Goal: Information Seeking & Learning: Find contact information

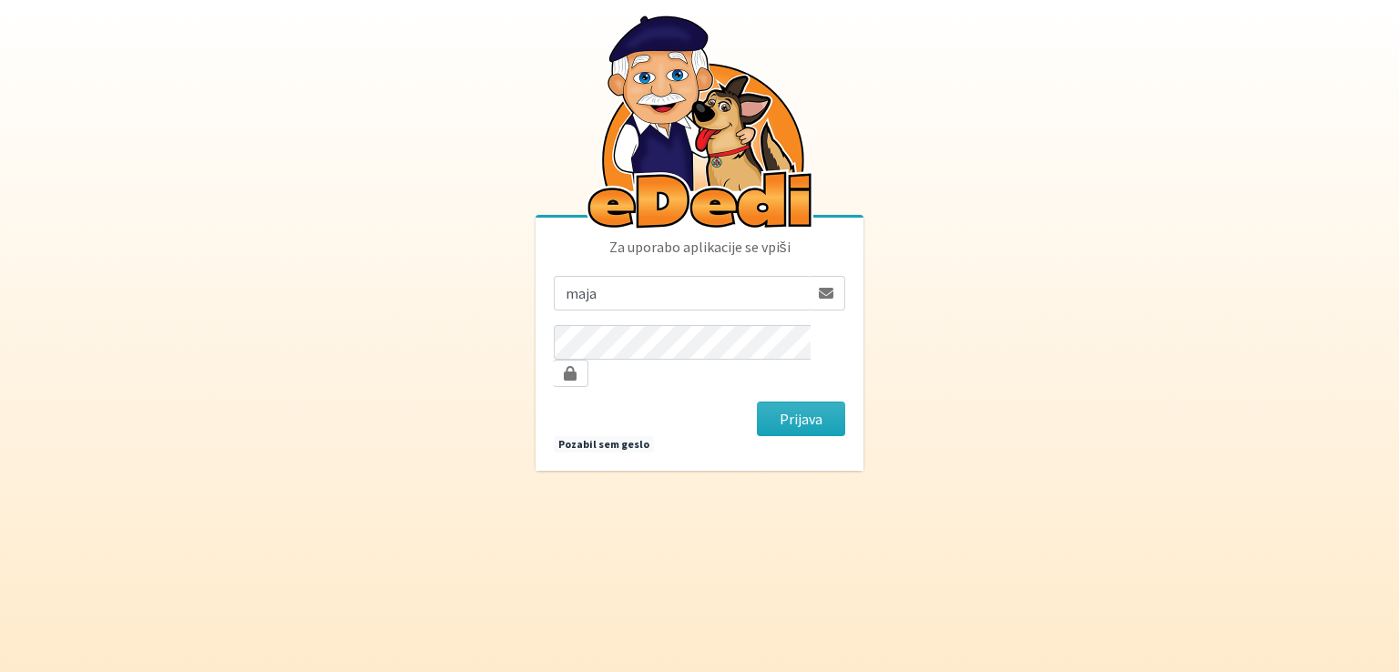
type input "[EMAIL_ADDRESS][DOMAIN_NAME]"
click at [757, 402] on button "Prijava" at bounding box center [801, 419] width 88 height 35
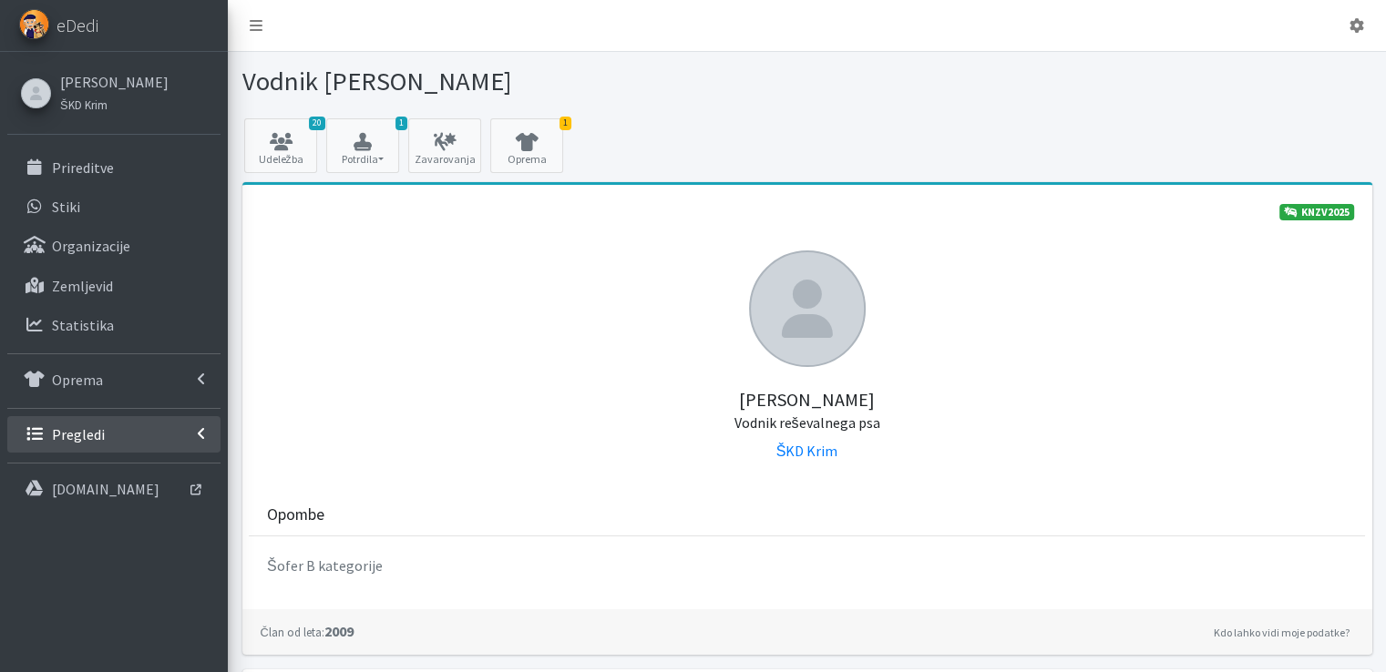
click at [81, 431] on p "Pregledi" at bounding box center [78, 434] width 53 height 18
click at [74, 468] on p "Vodniki" at bounding box center [75, 474] width 46 height 18
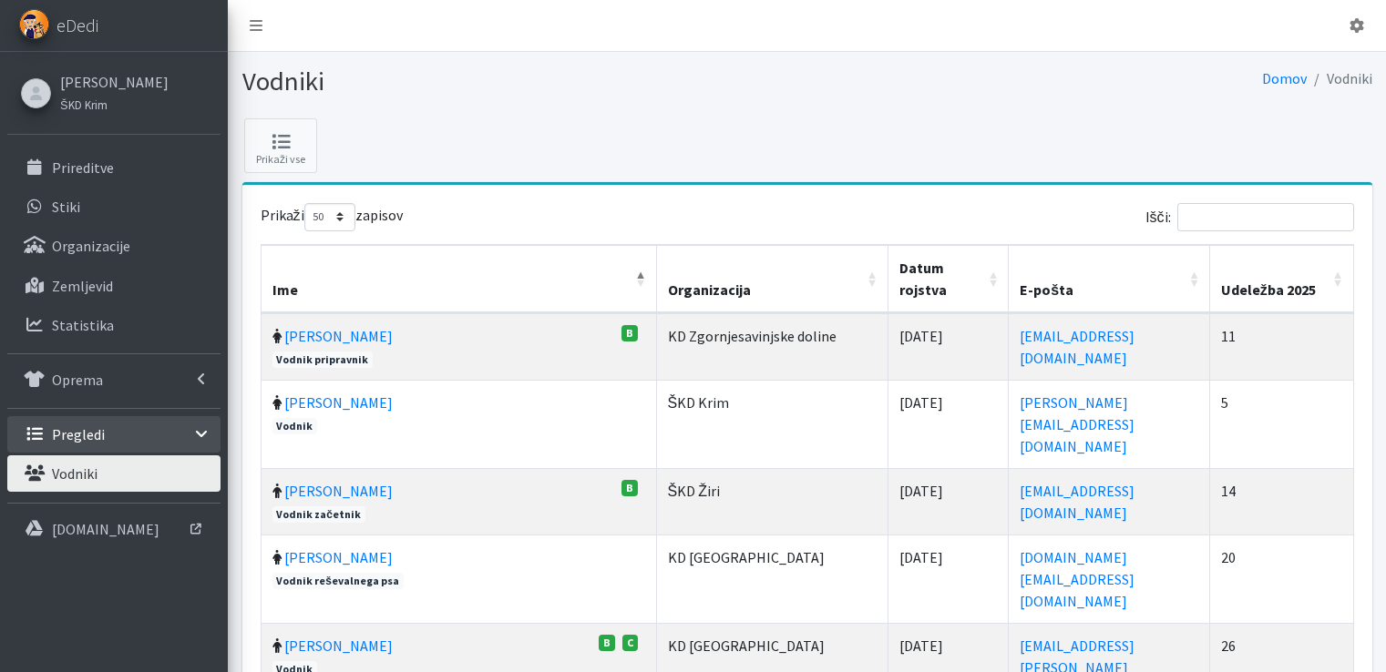
select select "50"
click at [1257, 210] on input "Išči:" at bounding box center [1265, 217] width 177 height 28
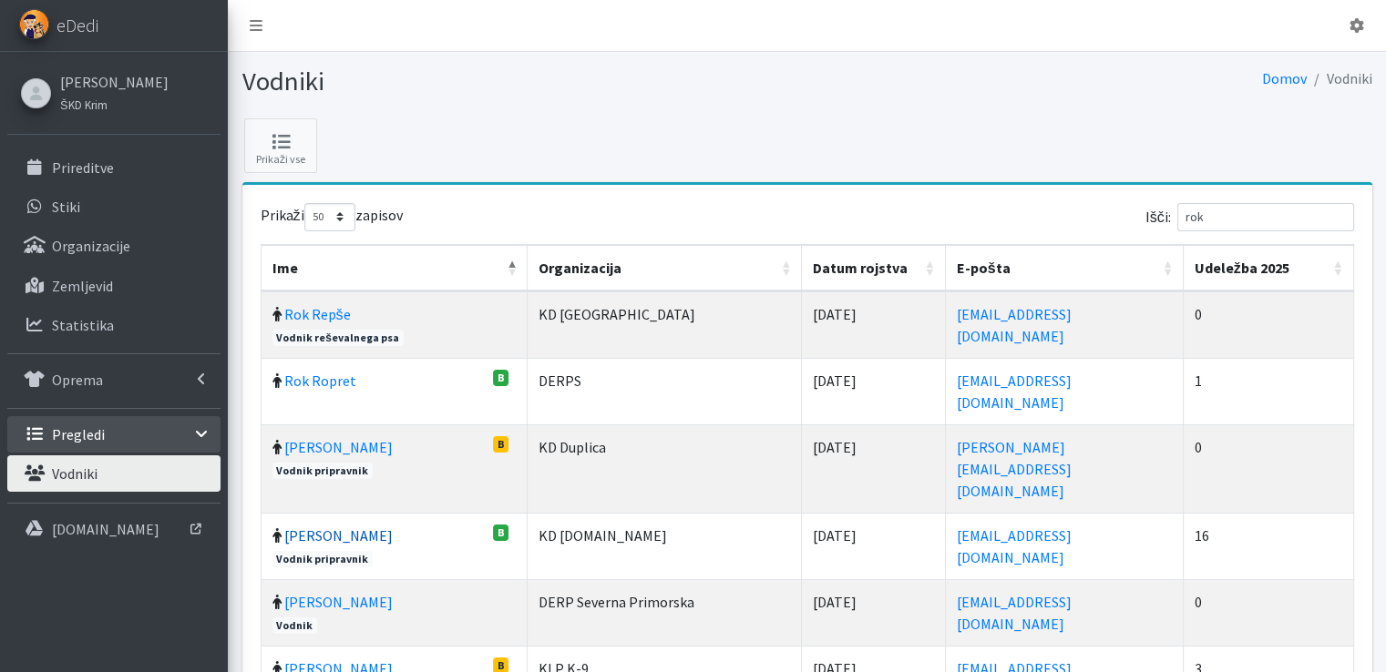
click at [301, 527] on link "Rok Zaletel" at bounding box center [338, 536] width 108 height 18
drag, startPoint x: 1230, startPoint y: 212, endPoint x: 1088, endPoint y: 208, distance: 142.2
click at [1102, 208] on div "Išči: rok" at bounding box center [1084, 221] width 540 height 36
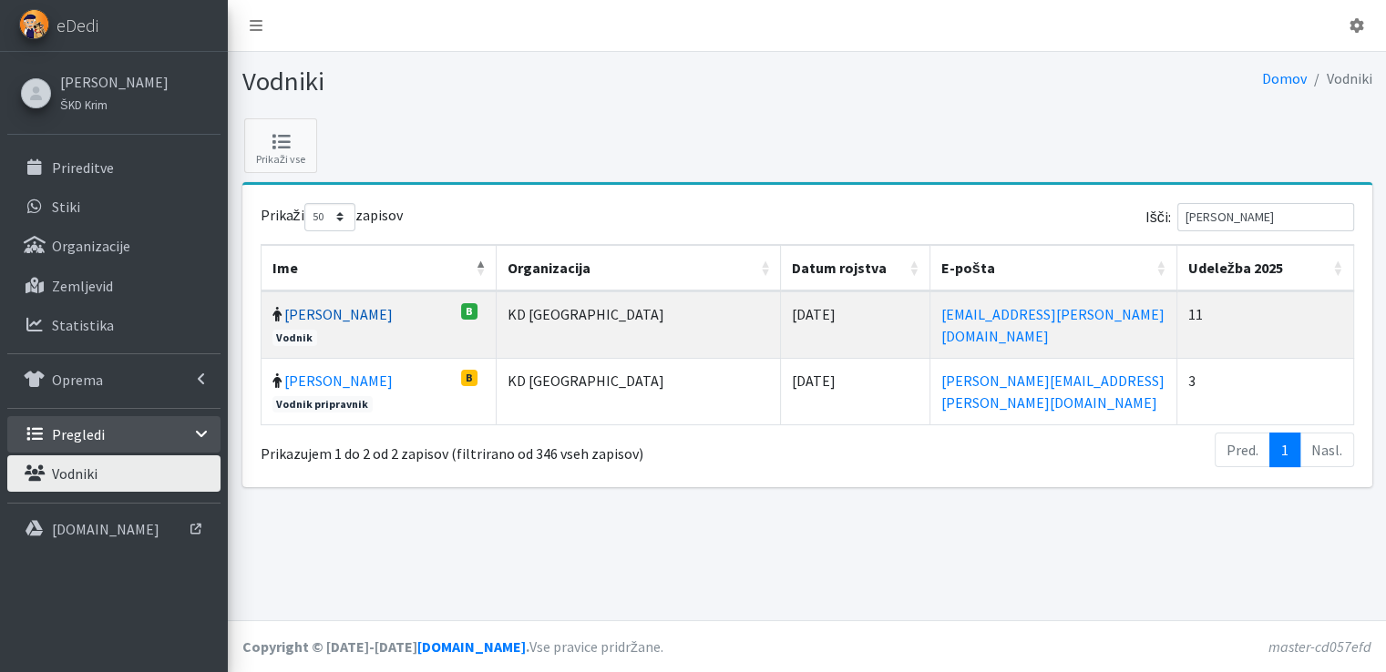
click at [305, 309] on link "[PERSON_NAME]" at bounding box center [338, 314] width 108 height 18
drag, startPoint x: 1261, startPoint y: 214, endPoint x: 1026, endPoint y: 187, distance: 236.6
click at [1060, 195] on div "Prikaži 10 25 50 100 zapisov Išči: horvat Ime Organizacija Datum rojstva E-pošt…" at bounding box center [807, 336] width 1130 height 302
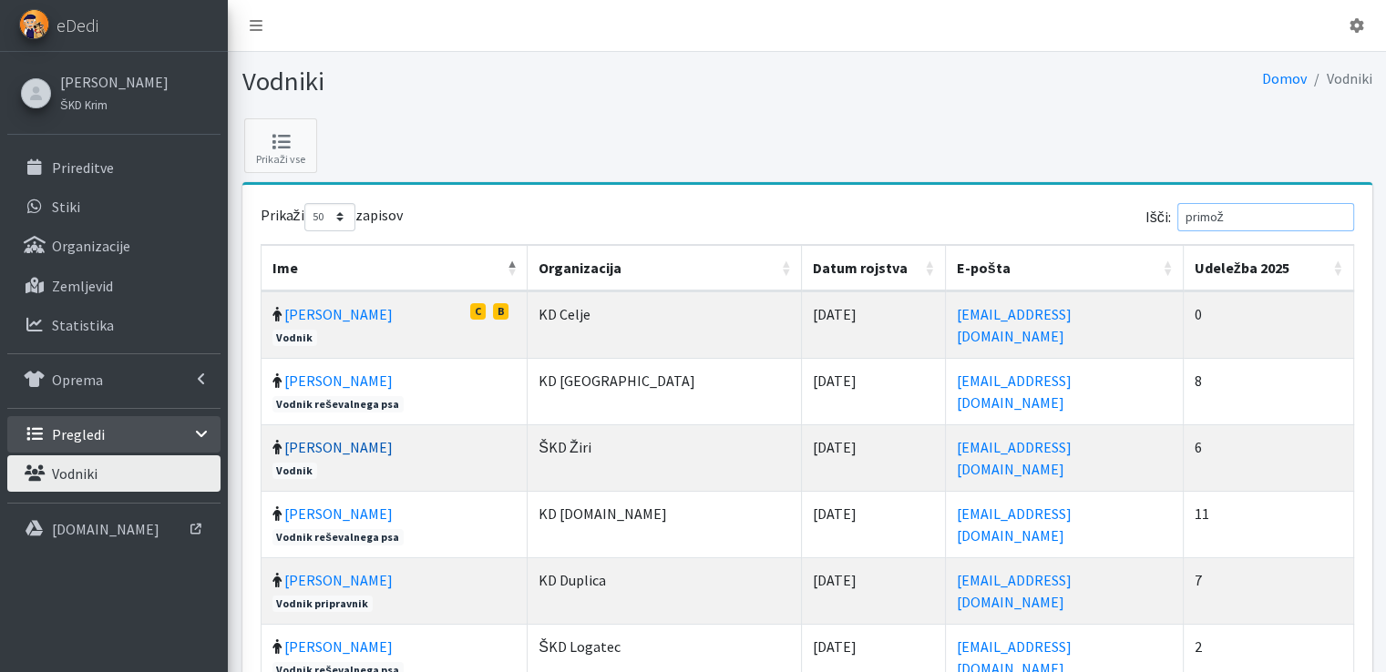
type input "primož"
click at [331, 445] on link "Primož Novak" at bounding box center [338, 447] width 108 height 18
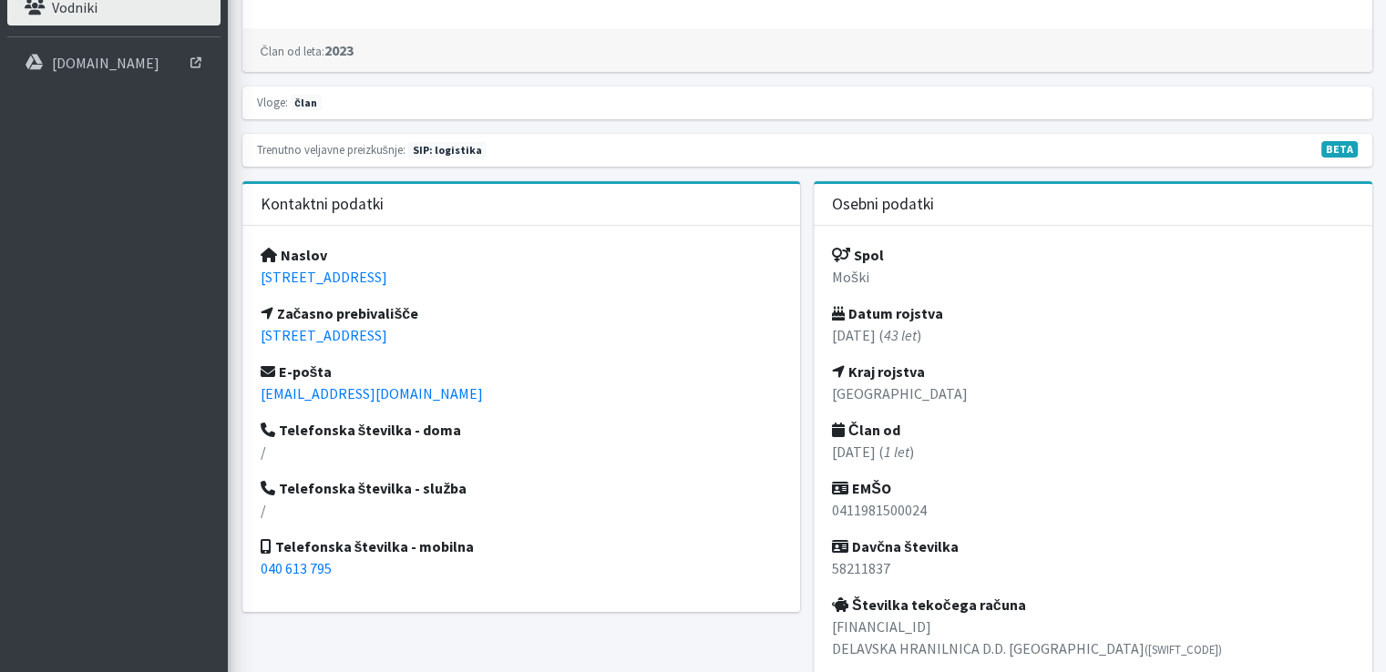
scroll to position [456, 0]
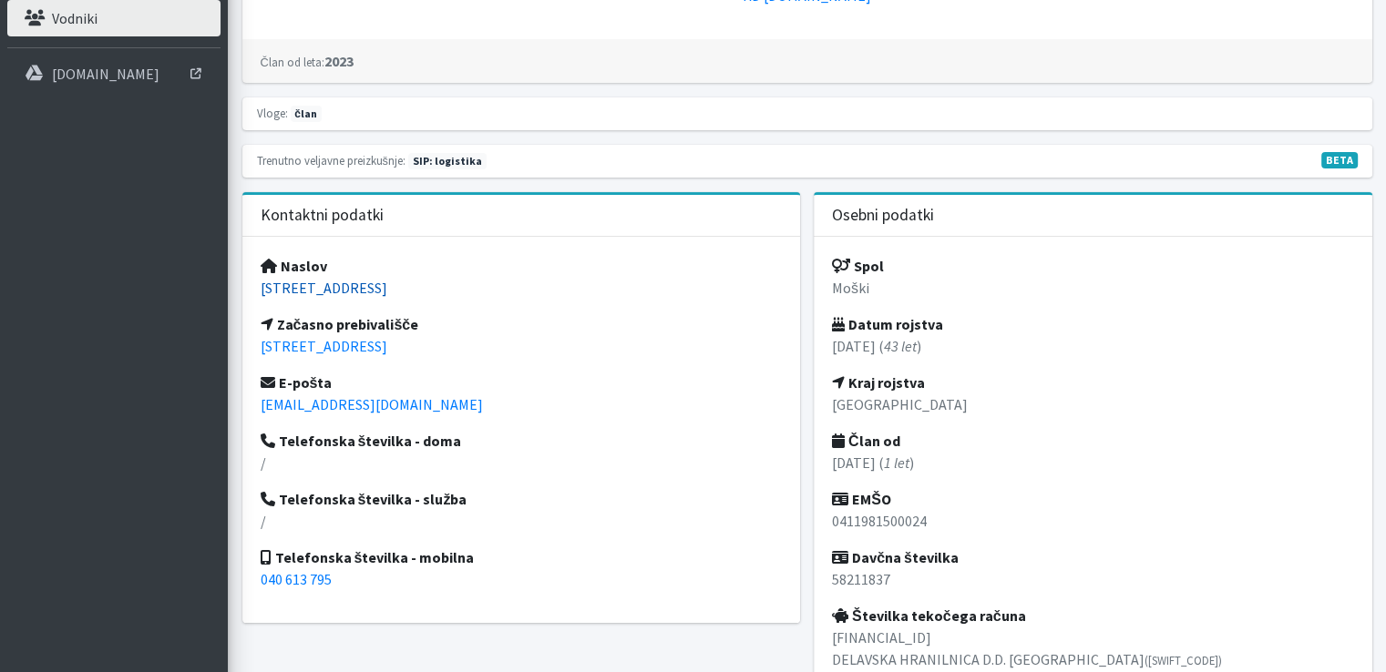
drag, startPoint x: 485, startPoint y: 279, endPoint x: 262, endPoint y: 278, distance: 222.3
click at [262, 278] on p "Bavdkova ulica 11, 1000 Ljubljana" at bounding box center [522, 288] width 522 height 22
click at [599, 326] on div "Naslov Bavdkova ulica 11, 1000 Ljubljana Začasno prebivališče Lunačkova ulica 7…" at bounding box center [521, 430] width 558 height 386
drag, startPoint x: 493, startPoint y: 346, endPoint x: 257, endPoint y: 342, distance: 236.0
click at [257, 342] on div "Naslov Bavdkova ulica 11, 1000 Ljubljana Začasno prebivališče Lunačkova ulica 7…" at bounding box center [521, 430] width 558 height 386
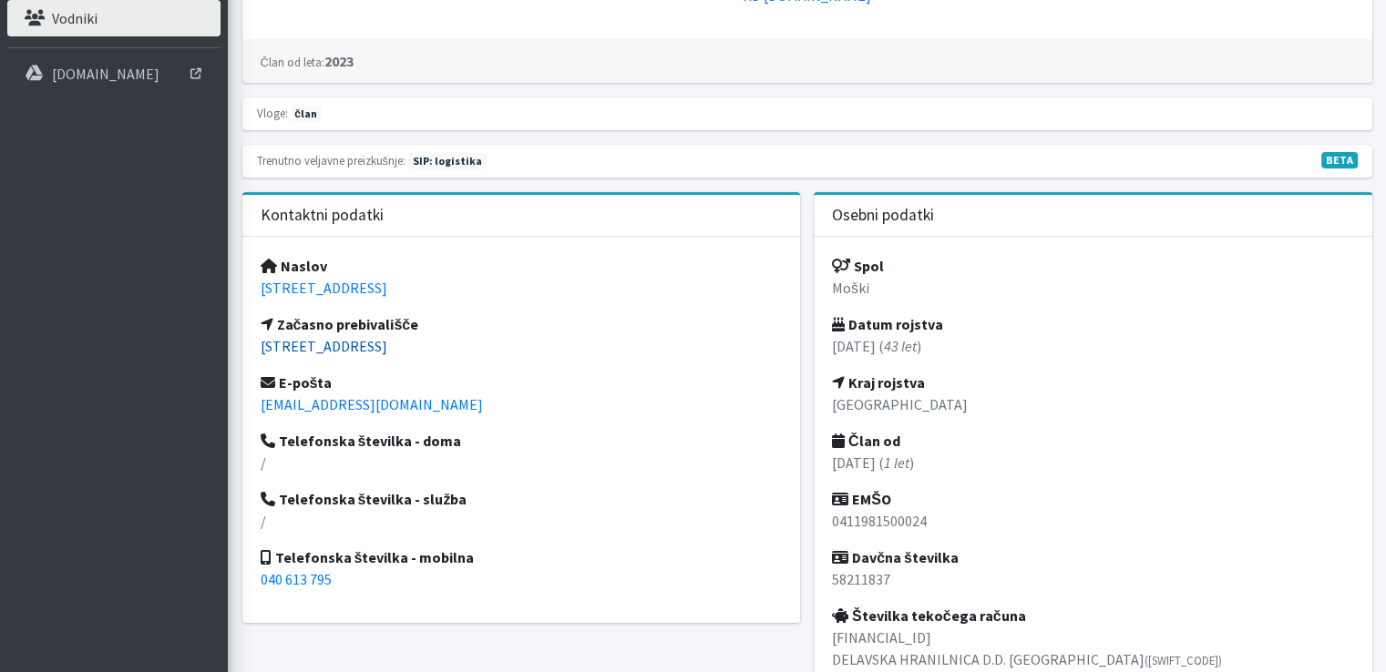
copy link "Lunačkova ulica 7, 1000 Ljubljana"
drag, startPoint x: 412, startPoint y: 405, endPoint x: 241, endPoint y: 408, distance: 171.3
click at [241, 408] on div "Kontaktni podatki Naslov Bavdkova ulica 11, 1000 Ljubljana Začasno prebivališče…" at bounding box center [521, 455] width 572 height 526
copy link "rzaletel@gmail.com"
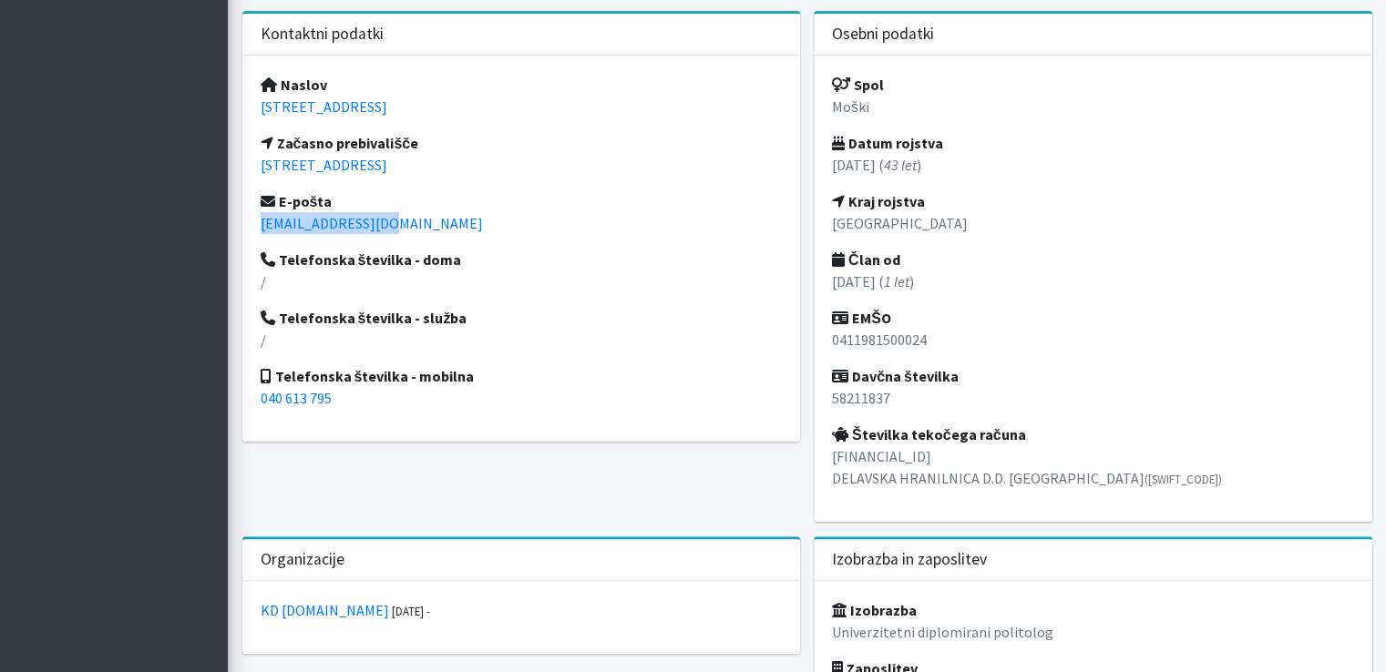
scroll to position [638, 0]
drag, startPoint x: 856, startPoint y: 367, endPoint x: 917, endPoint y: 395, distance: 67.3
click at [917, 395] on div "Spol Moški Datum rojstva 04.11.1981 ( 43 let ) Kraj rojstva Ljubljana Član od 0…" at bounding box center [1093, 288] width 558 height 466
copy div "Davčna številka 58211837"
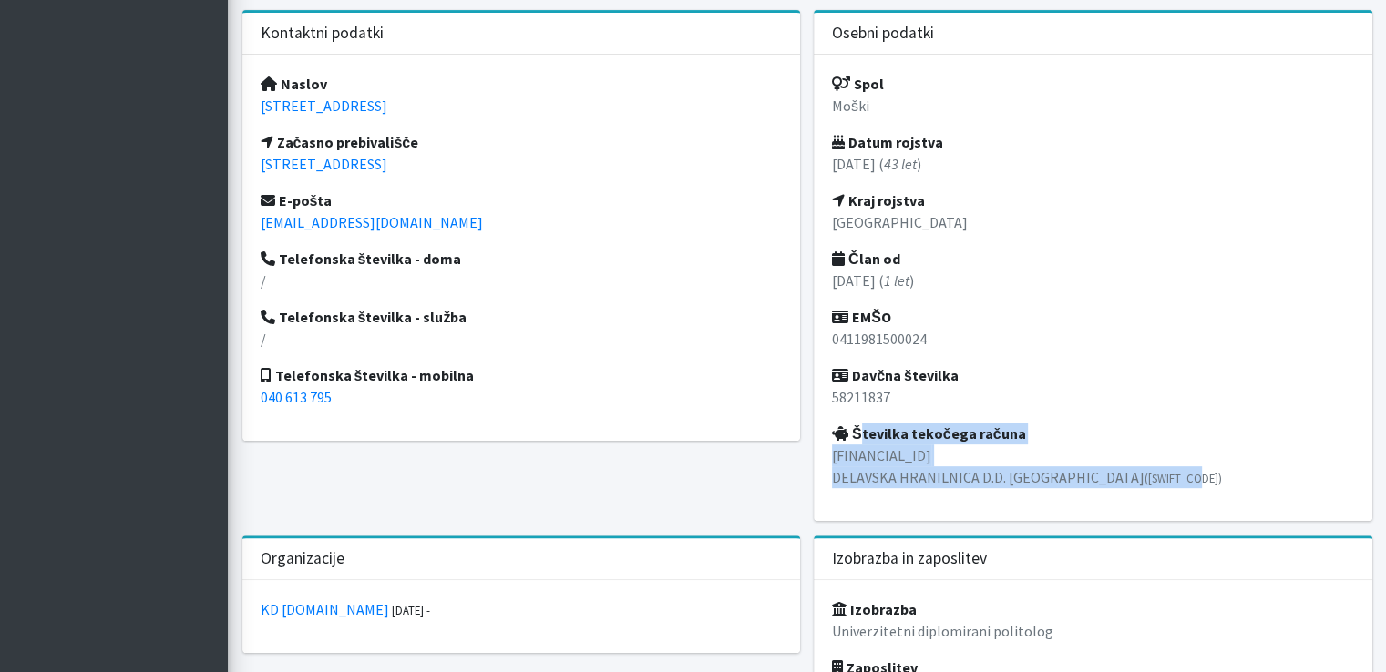
drag, startPoint x: 854, startPoint y: 428, endPoint x: 1135, endPoint y: 482, distance: 286.6
click at [1135, 482] on div "Spol Moški Datum rojstva 04.11.1981 ( 43 let ) Kraj rojstva Ljubljana Član od 0…" at bounding box center [1093, 288] width 558 height 466
copy div "Številka tekočega računa SI56 6100 0000 4732 298 DELAVSKA HRANILNICA D.D. LJUBL…"
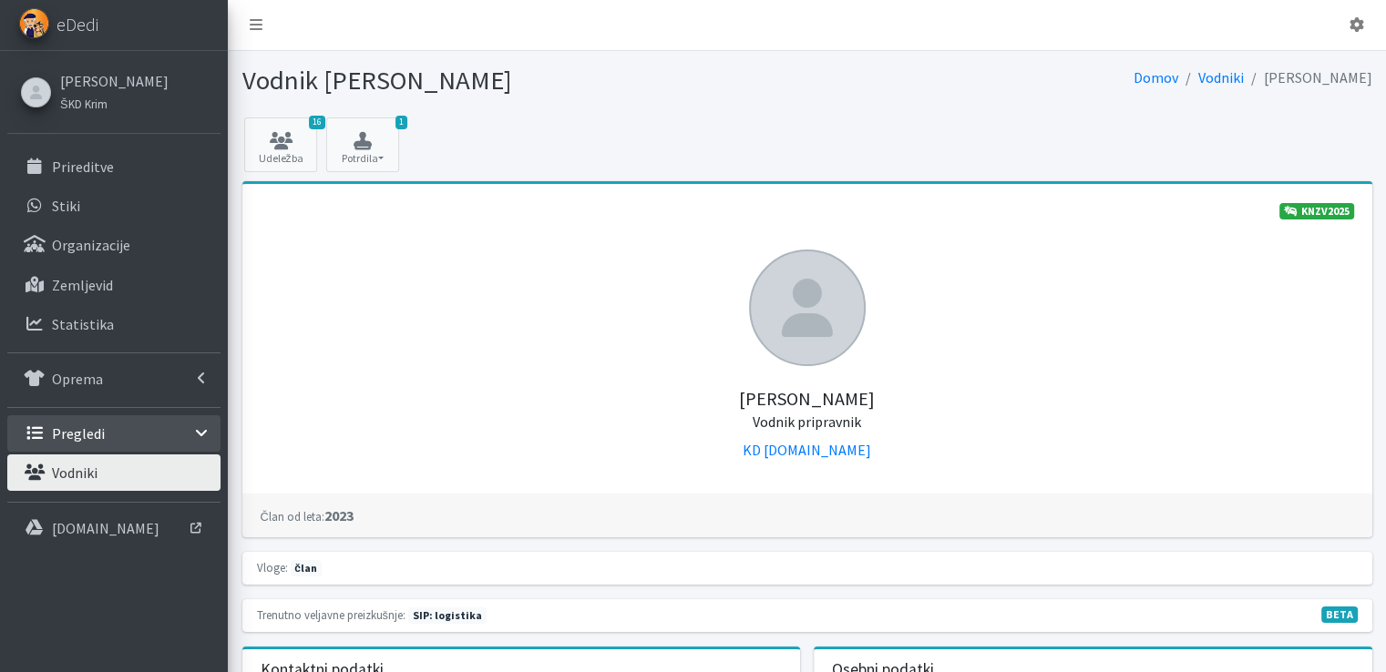
scroll to position [0, 0]
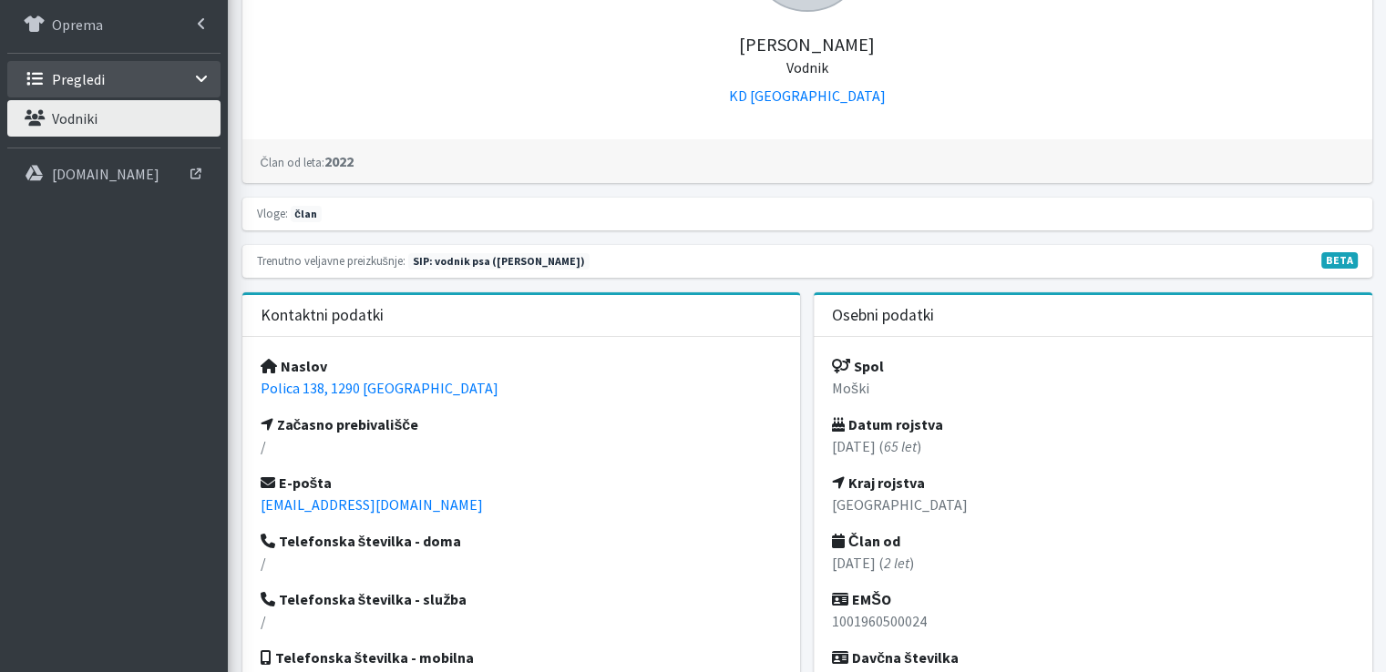
scroll to position [364, 0]
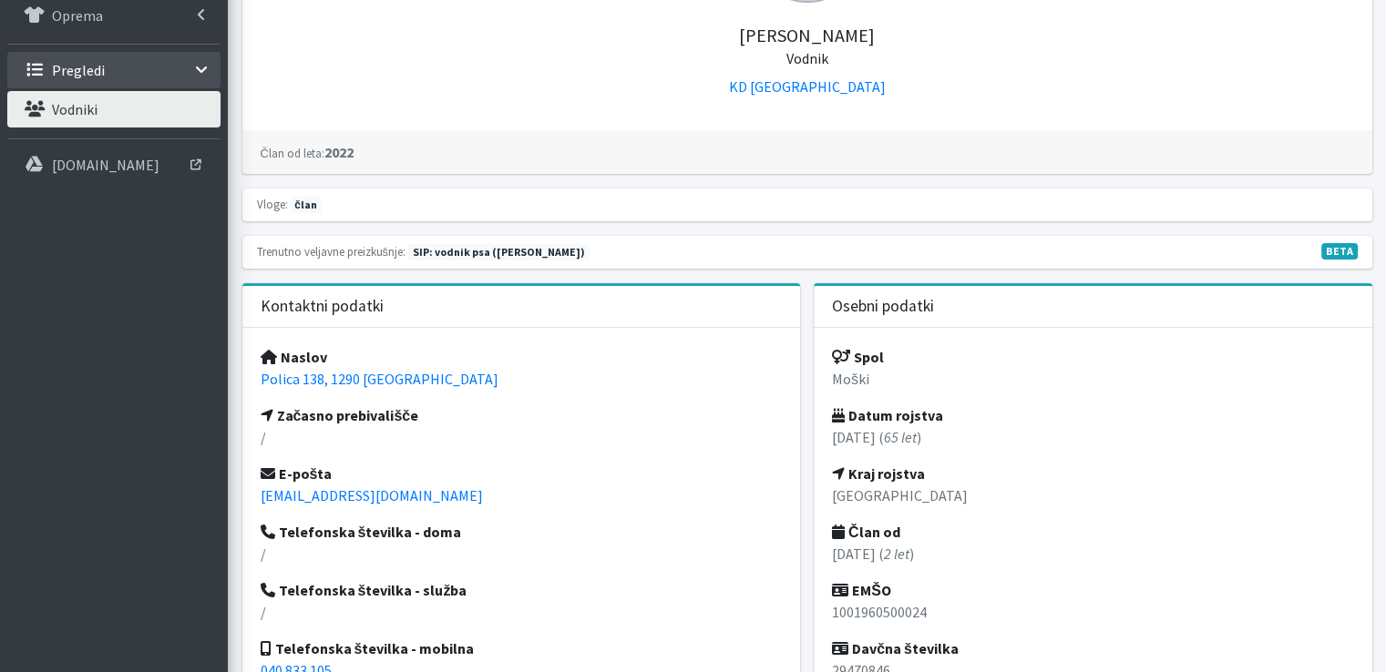
drag, startPoint x: 431, startPoint y: 377, endPoint x: 251, endPoint y: 376, distance: 179.5
click at [251, 376] on div "Naslov Polica 138, 1290 [GEOGRAPHIC_DATA] Začasno prebivališče / E-pošta [EMAIL…" at bounding box center [521, 521] width 558 height 386
copy link "Polica 138, 1290 [GEOGRAPHIC_DATA]"
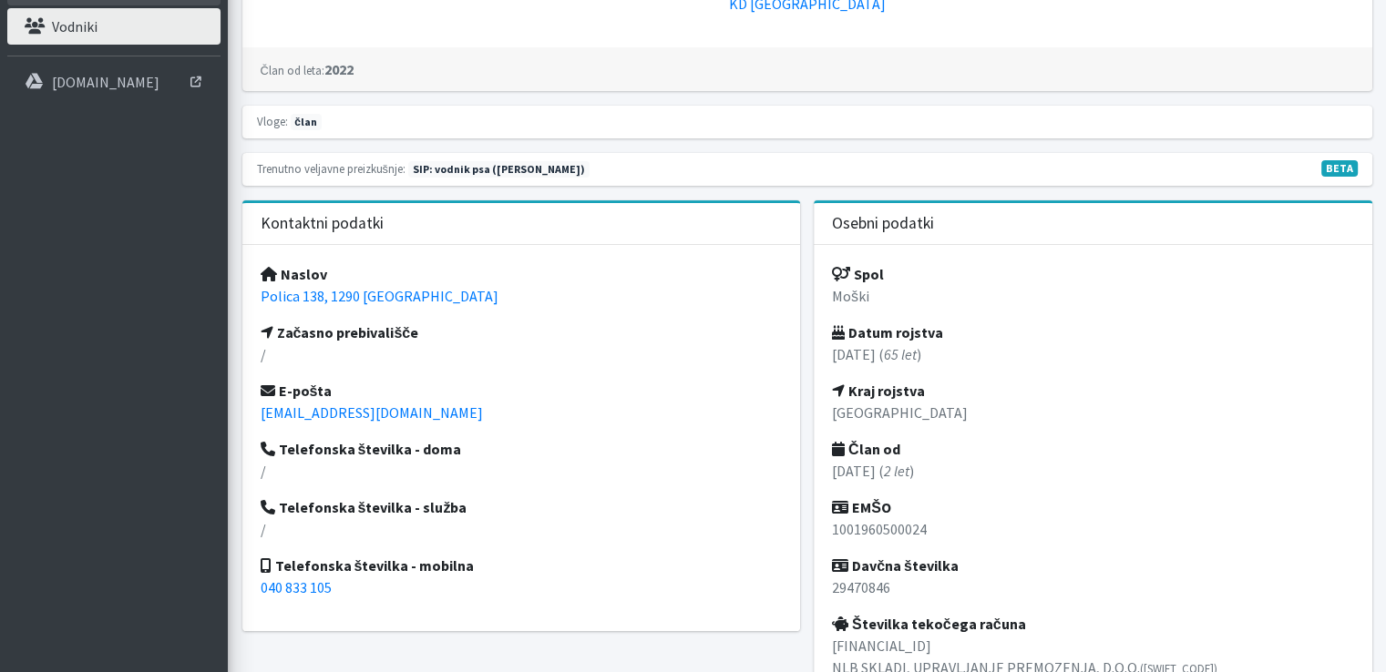
scroll to position [456, 0]
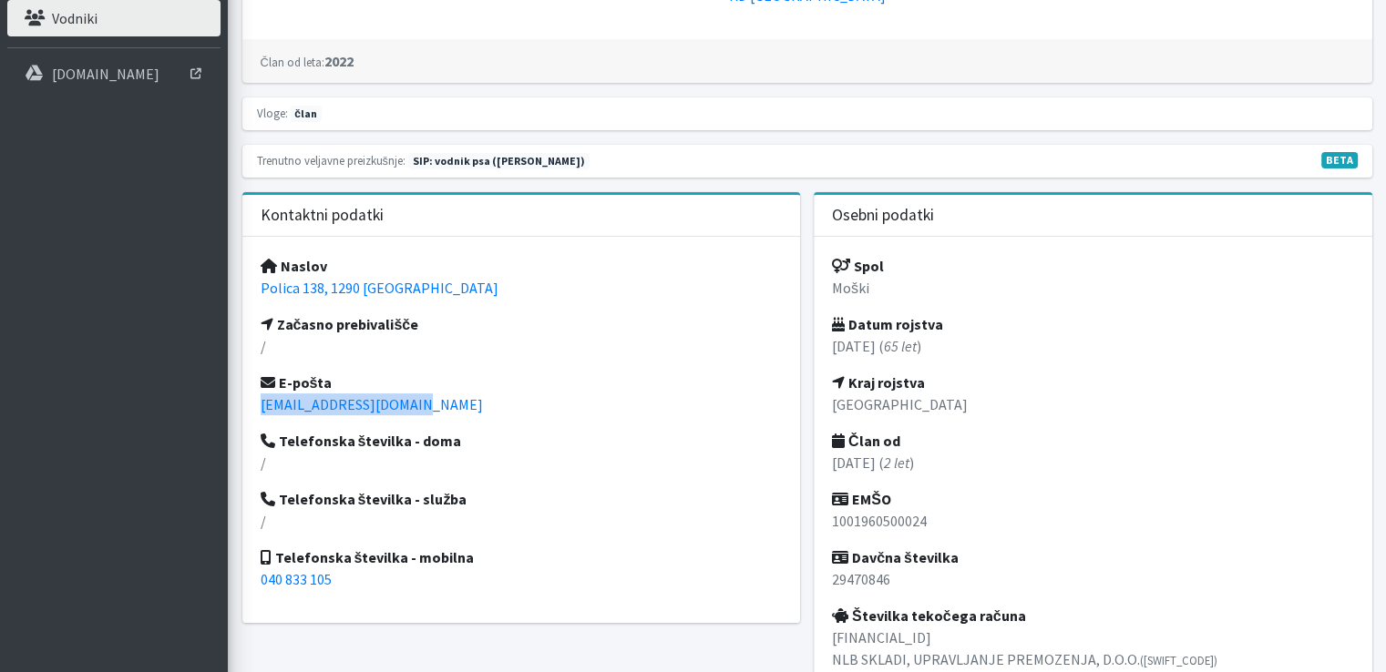
drag, startPoint x: 394, startPoint y: 398, endPoint x: 248, endPoint y: 398, distance: 145.8
click at [248, 398] on div "Naslov Polica 138, 1290 [GEOGRAPHIC_DATA] Začasno prebivališče / E-pošta [EMAIL…" at bounding box center [521, 430] width 558 height 386
copy link "[EMAIL_ADDRESS][DOMAIN_NAME]"
drag, startPoint x: 856, startPoint y: 555, endPoint x: 912, endPoint y: 578, distance: 60.1
click at [912, 578] on div "Spol Moški Datum rojstva [DATE] ( 65 let ) Kraj rojstva Ljubljana Član od [DATE…" at bounding box center [1093, 470] width 558 height 466
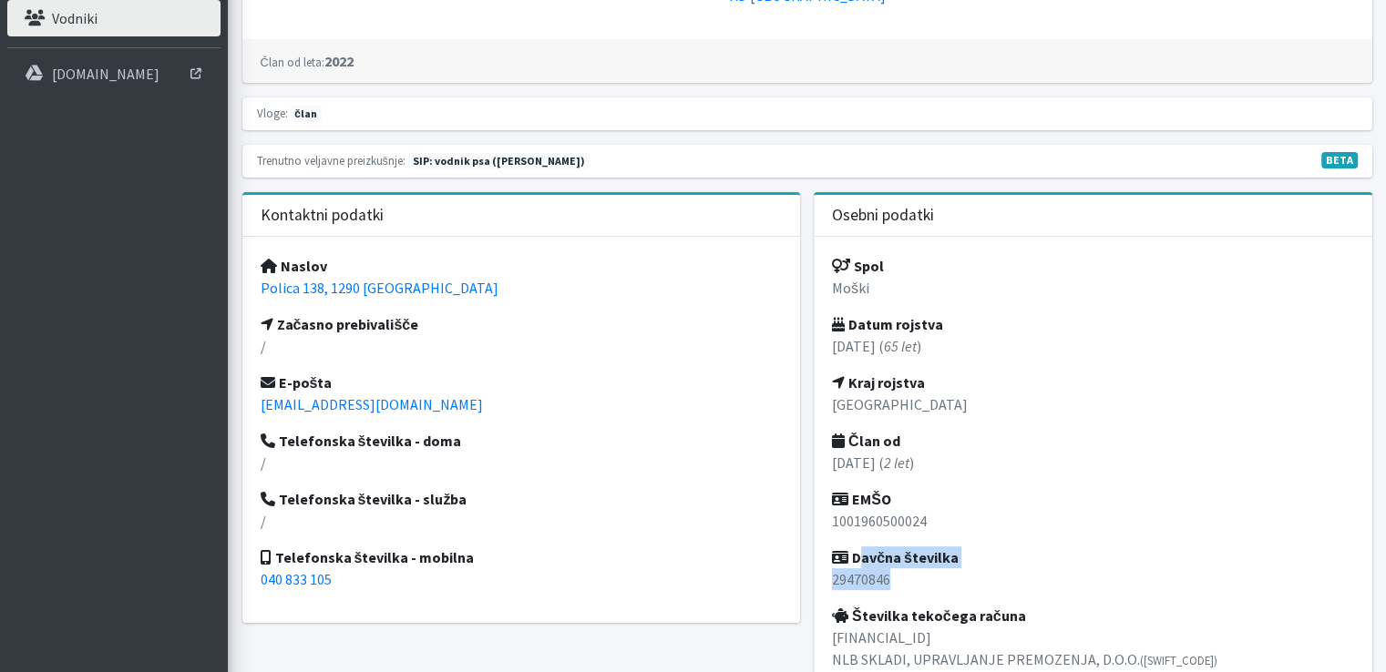
copy div "Davčna številka 29470846"
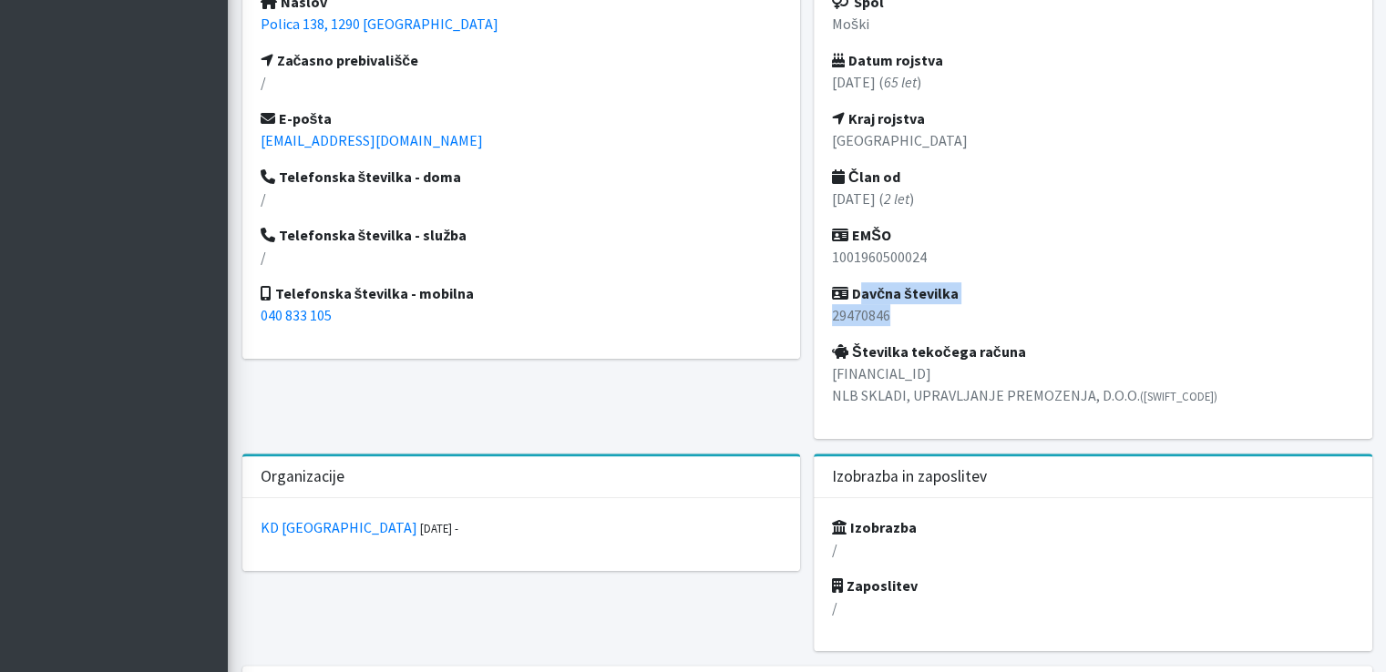
scroll to position [729, 0]
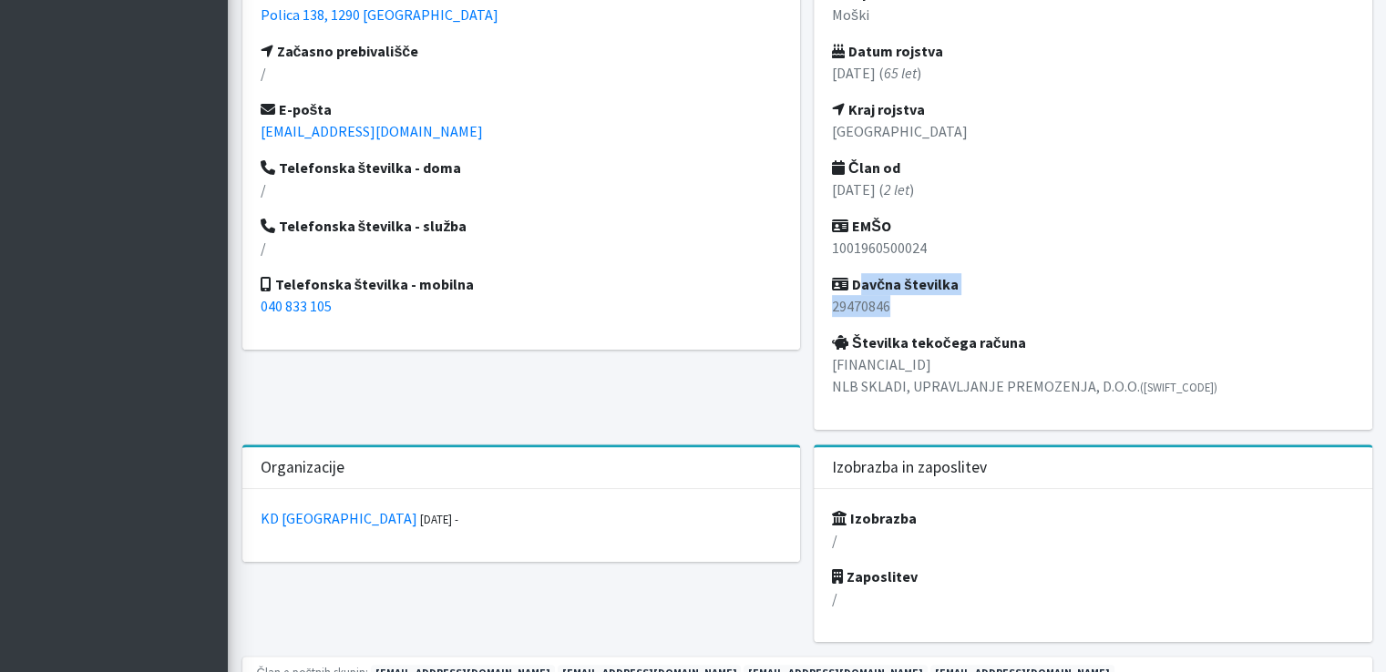
drag, startPoint x: 824, startPoint y: 362, endPoint x: 1198, endPoint y: 405, distance: 377.0
click at [1198, 405] on div "Spol Moški Datum rojstva [DATE] ( 65 let ) Kraj rojstva Ljubljana Član od [DATE…" at bounding box center [1093, 197] width 558 height 466
copy p "[FINANCIAL_ID] NLB SKLADI, UPRAVLJANJE PREMOZENJA, D.O.O. ([SWIFT_CODE])"
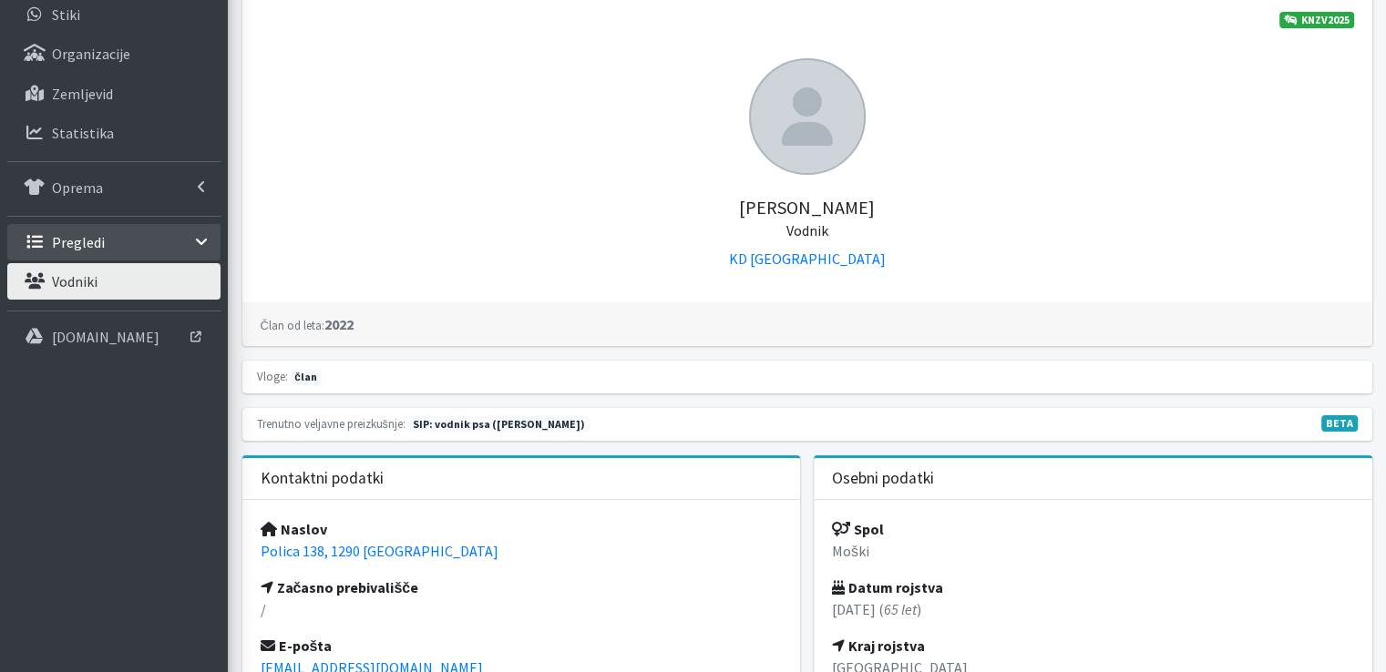
scroll to position [182, 0]
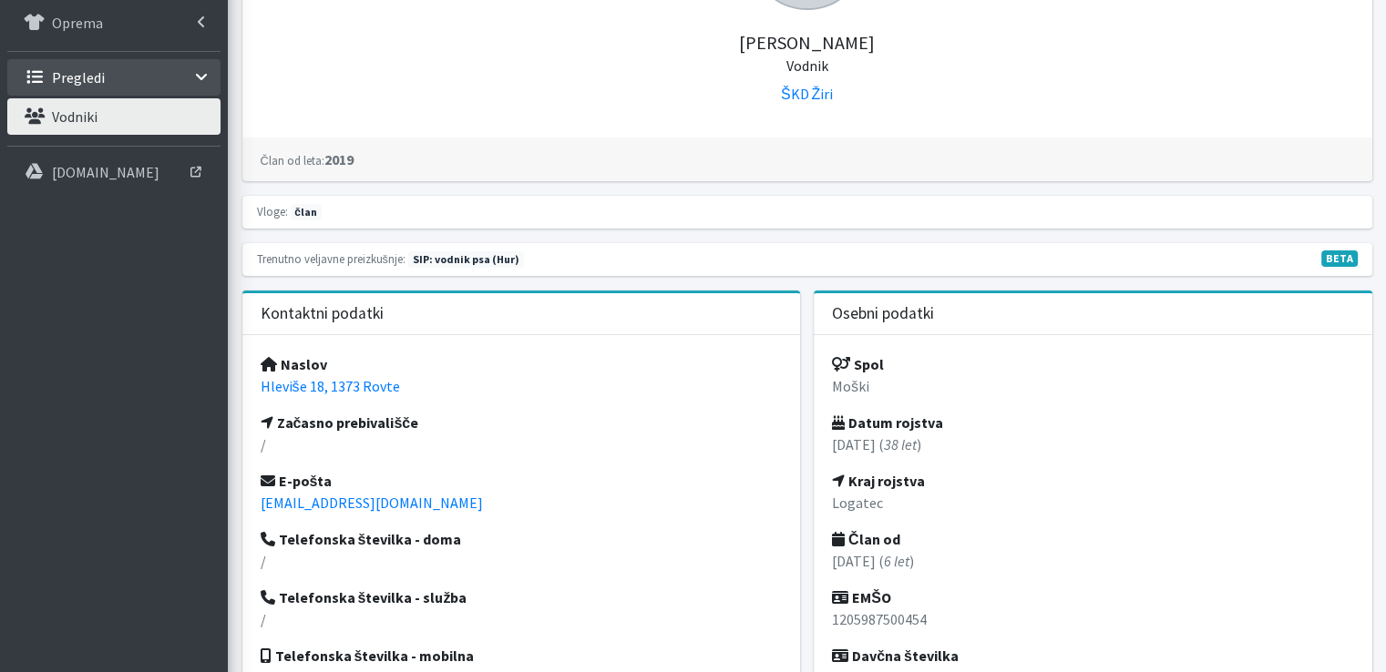
scroll to position [364, 0]
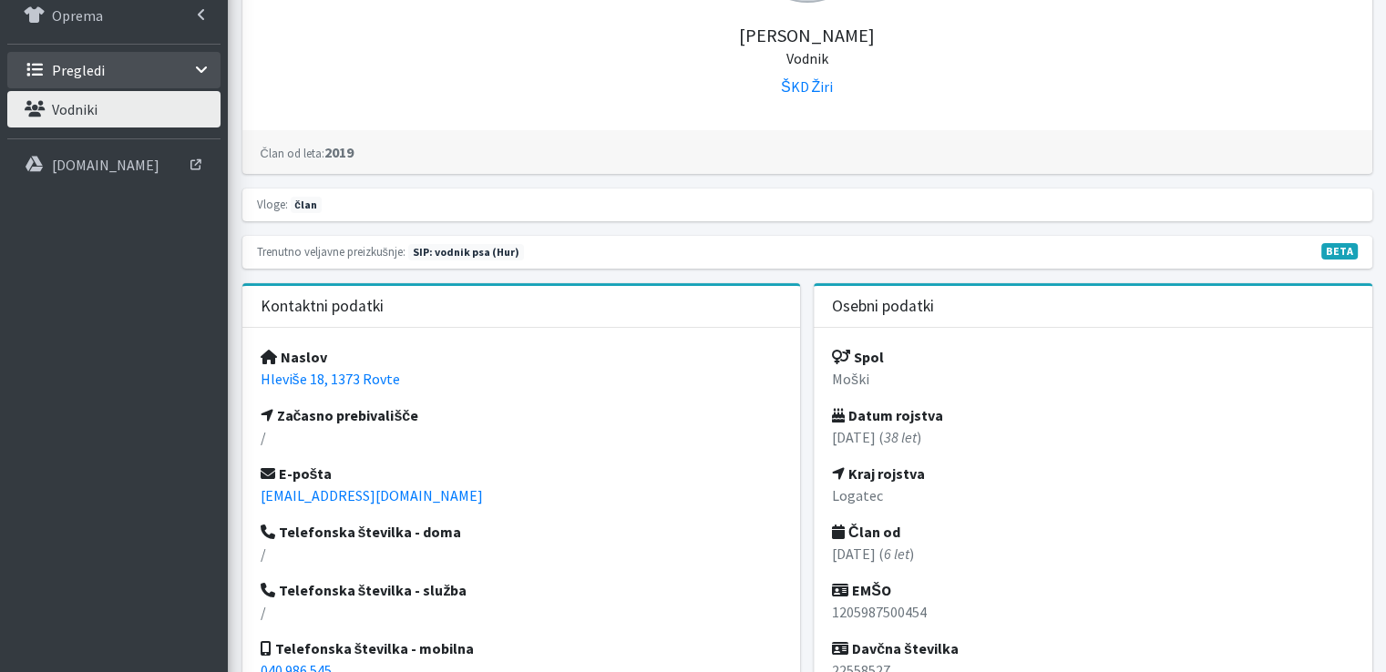
drag, startPoint x: 426, startPoint y: 381, endPoint x: 254, endPoint y: 379, distance: 172.2
click at [254, 379] on div "Naslov Hleviše 18, 1373 Rovte Začasno prebivališče / E-pošta nprimoz@gmail.com …" at bounding box center [521, 521] width 558 height 386
copy link "Hleviše 18, 1373 Rovte"
drag, startPoint x: 411, startPoint y: 493, endPoint x: 251, endPoint y: 501, distance: 159.7
click at [251, 501] on div "Naslov Hleviše 18, 1373 Rovte Začasno prebivališče / E-pošta nprimoz@gmail.com …" at bounding box center [521, 521] width 558 height 386
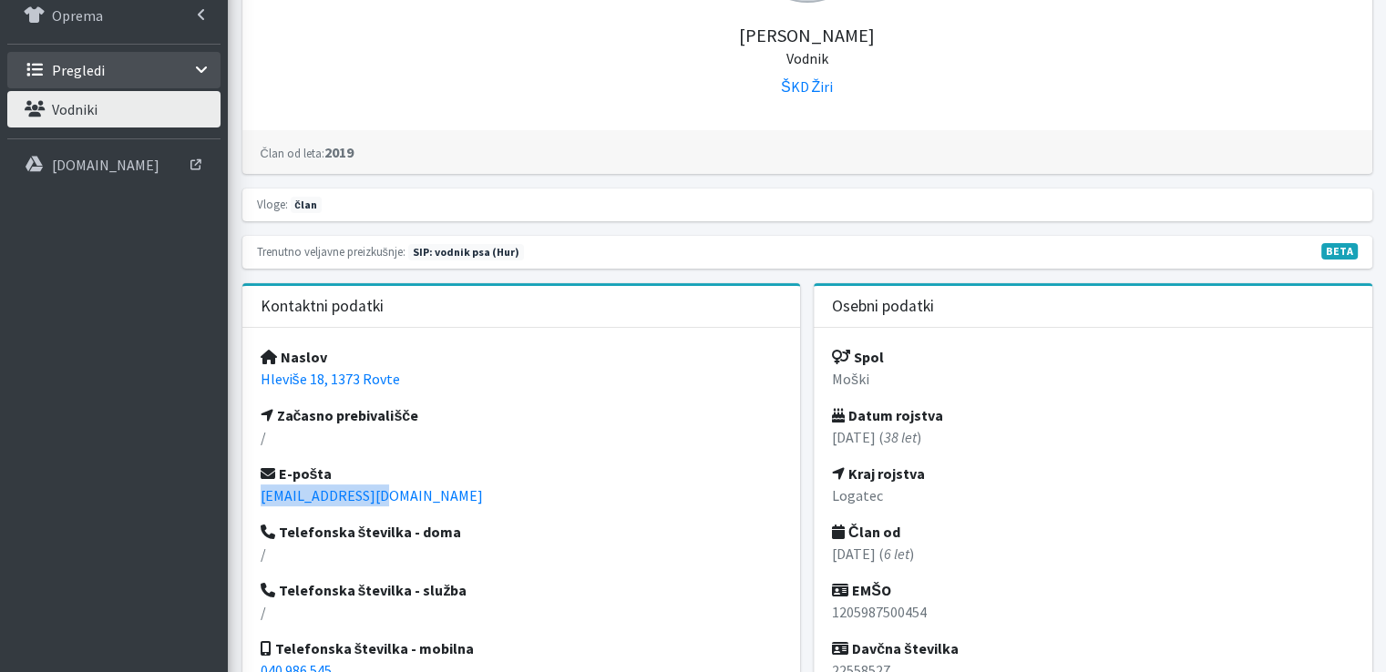
copy link "nprimoz@gmail.com"
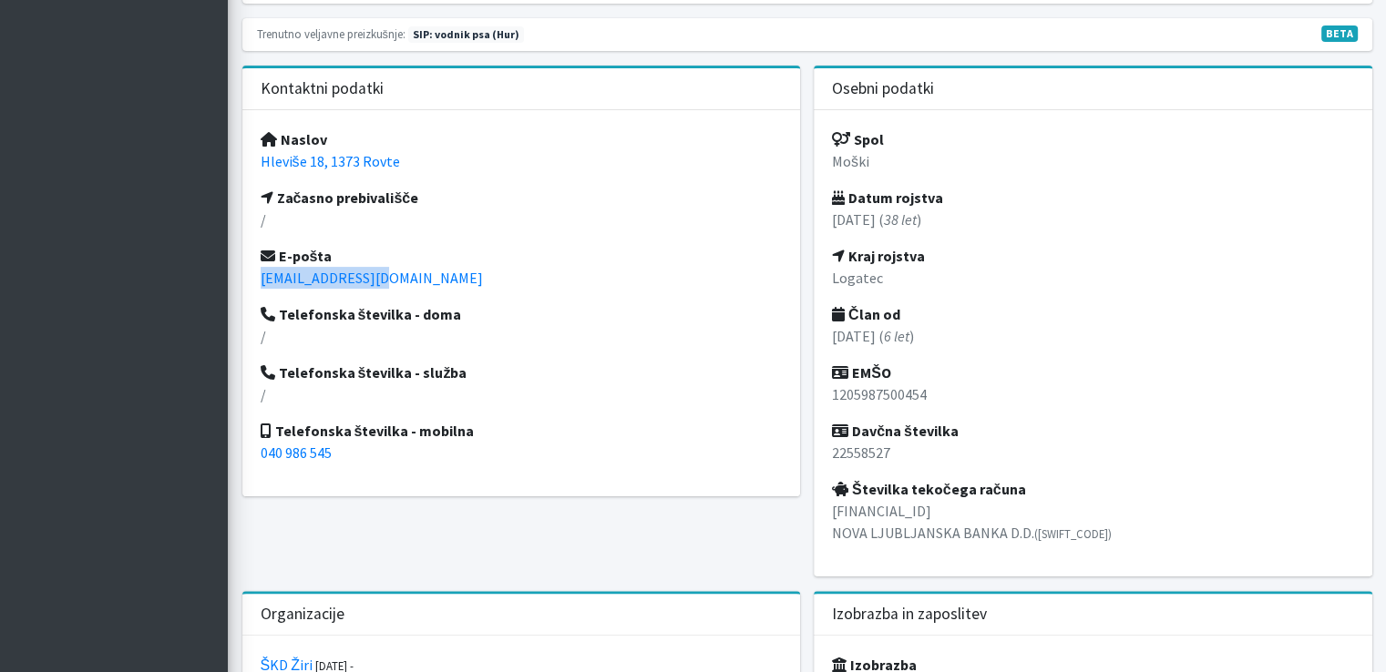
scroll to position [638, 0]
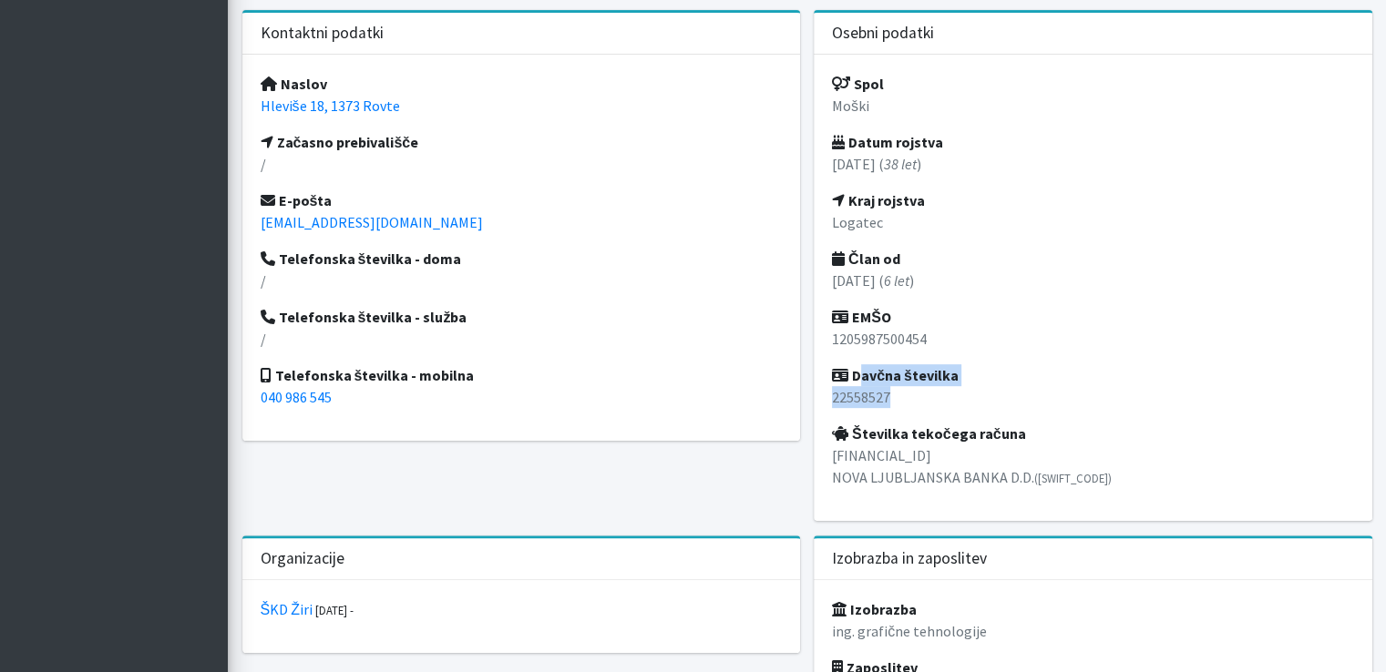
drag, startPoint x: 854, startPoint y: 369, endPoint x: 889, endPoint y: 395, distance: 43.7
click at [889, 395] on div "Spol Moški Datum rojstva 12.05.1987 ( 38 let ) Kraj rojstva Logatec Član od 01.…" at bounding box center [1093, 288] width 558 height 466
copy div "Davčna številka 22558527"
drag, startPoint x: 809, startPoint y: 453, endPoint x: 1141, endPoint y: 518, distance: 338.1
click at [1141, 518] on div "Osebni podatki Spol Moški Datum rojstva 12.05.1987 ( 38 let ) Kraj rojstva Loga…" at bounding box center [1093, 273] width 572 height 526
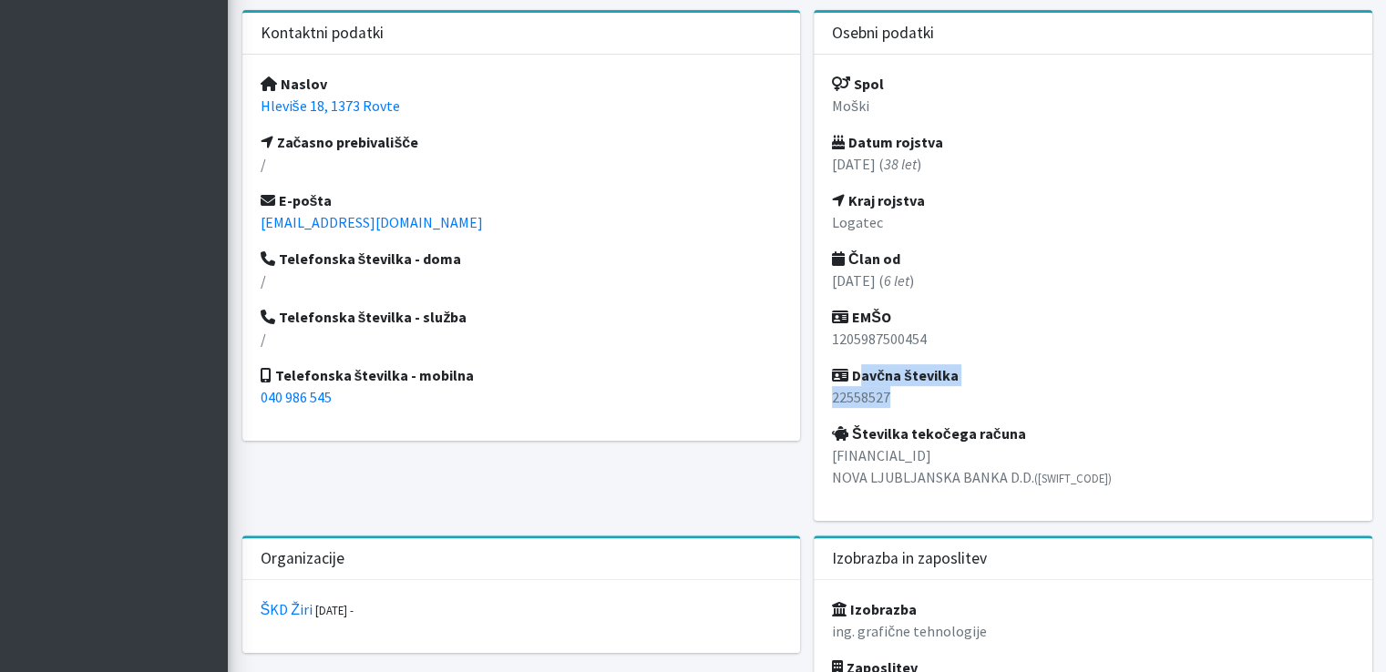
copy p "SI56 0202 5356 0478 612 NOVA LJUBLJANSKA BANKA D.D. (LJBASI2X)"
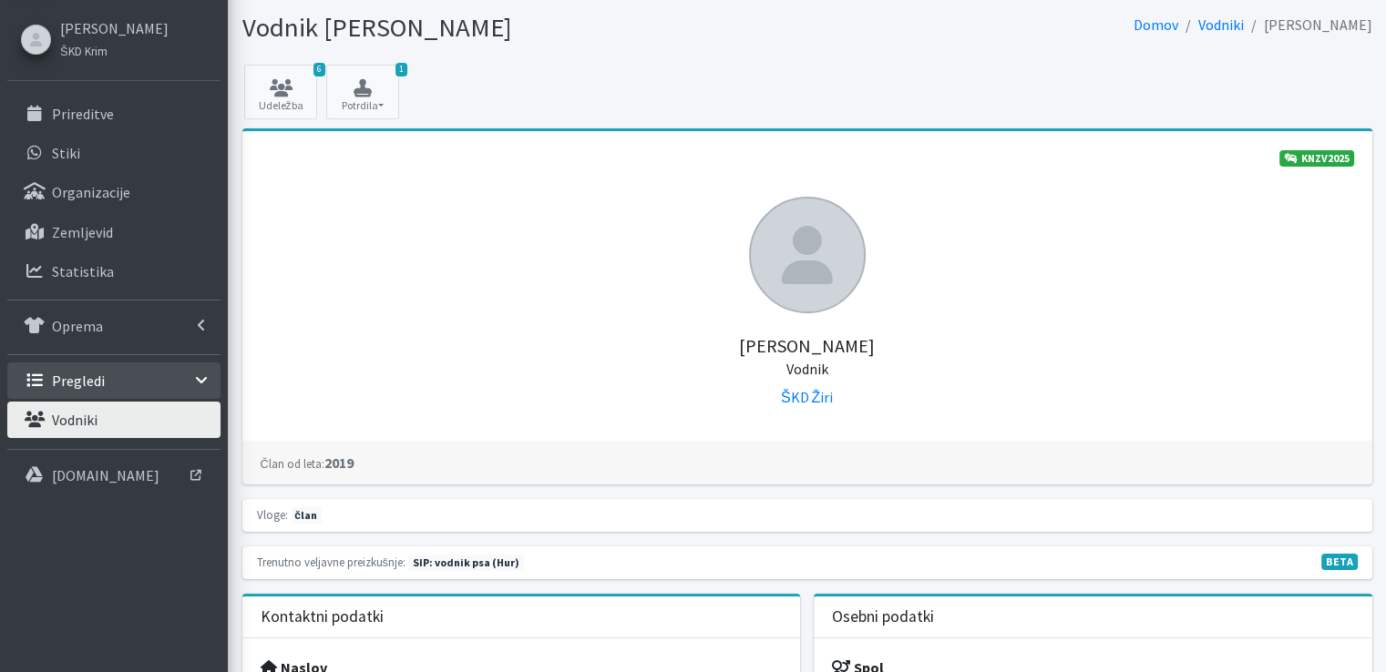
scroll to position [0, 0]
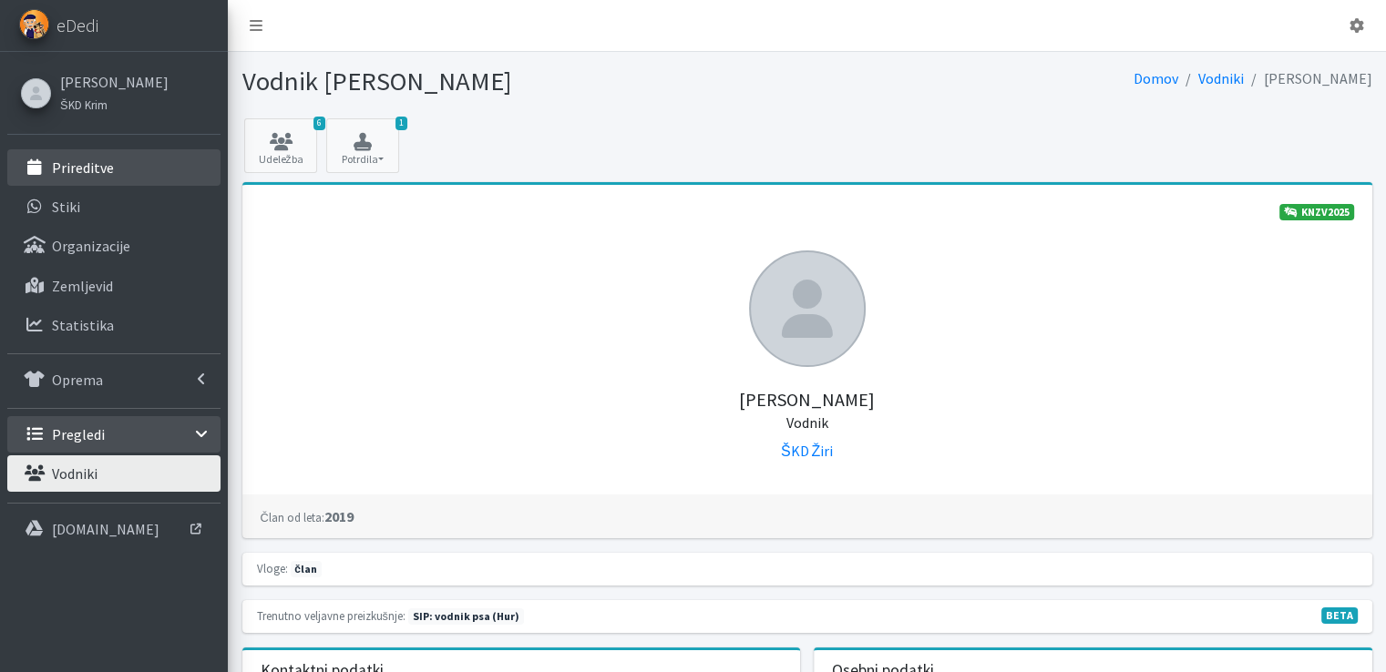
click at [91, 179] on link "Prireditve" at bounding box center [113, 167] width 213 height 36
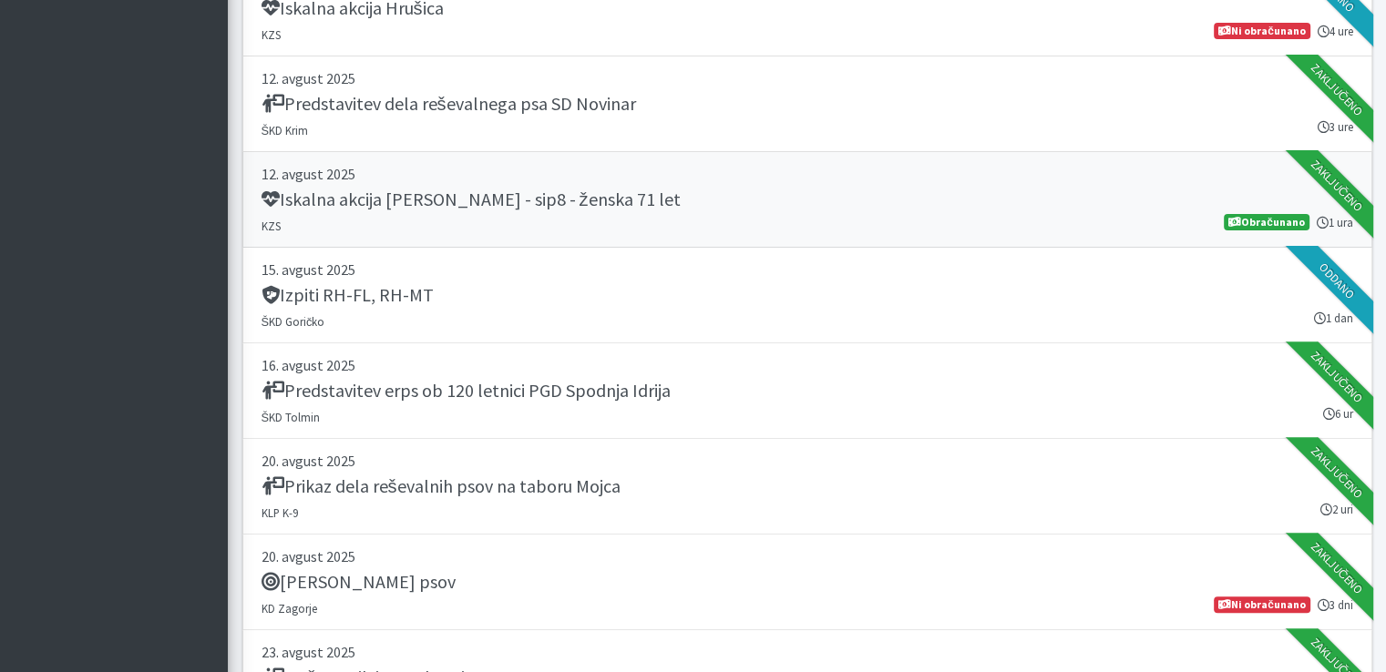
scroll to position [547, 0]
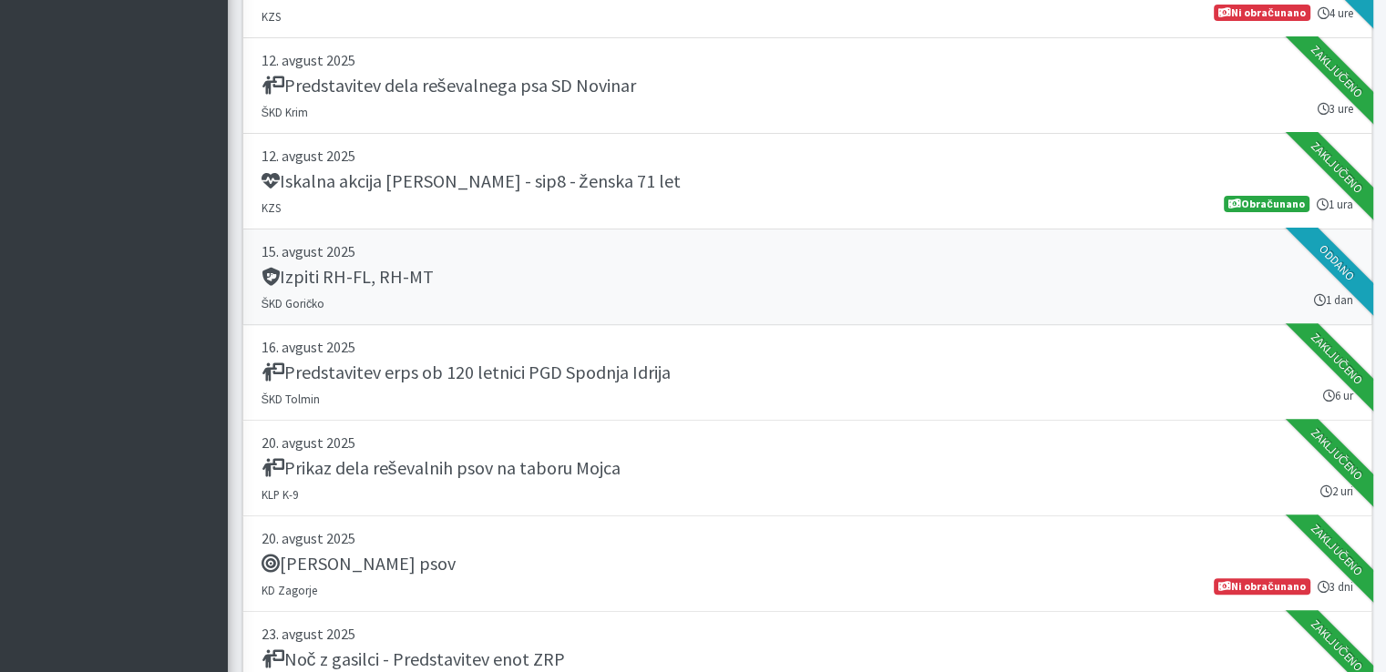
click at [312, 275] on h5 "Izpiti RH-FL, RH-MT" at bounding box center [347, 277] width 172 height 22
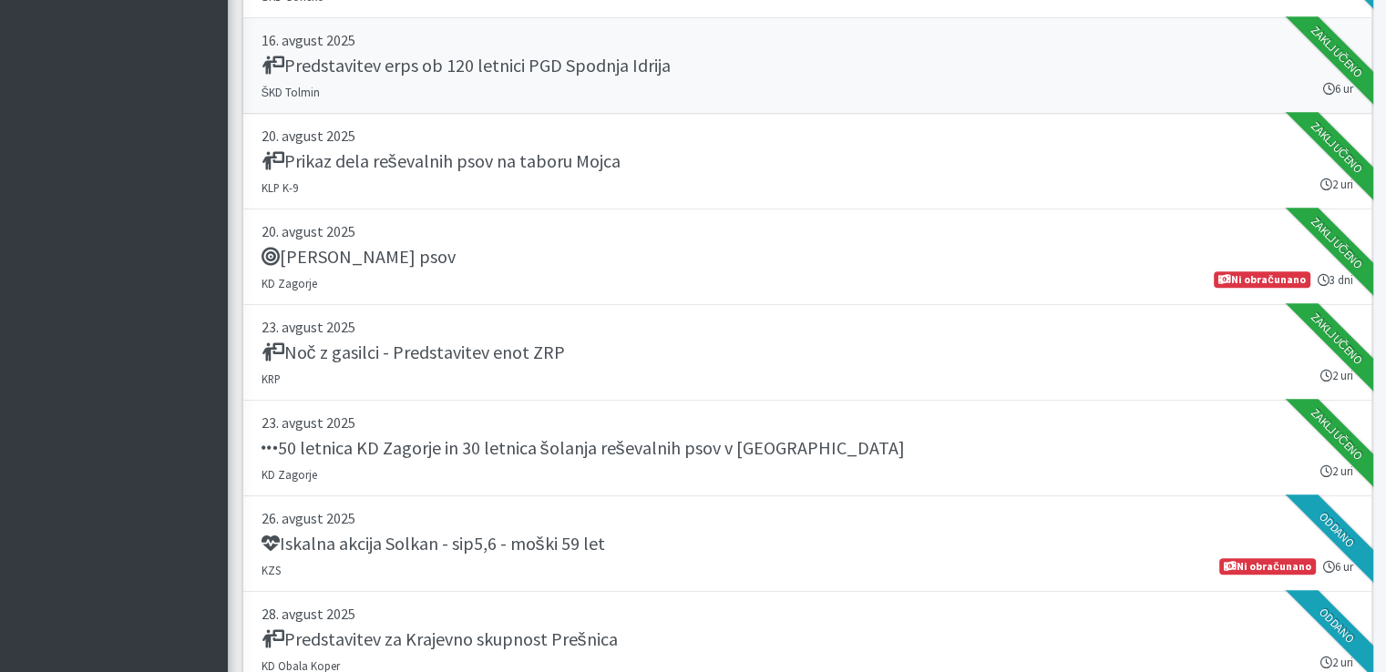
scroll to position [911, 0]
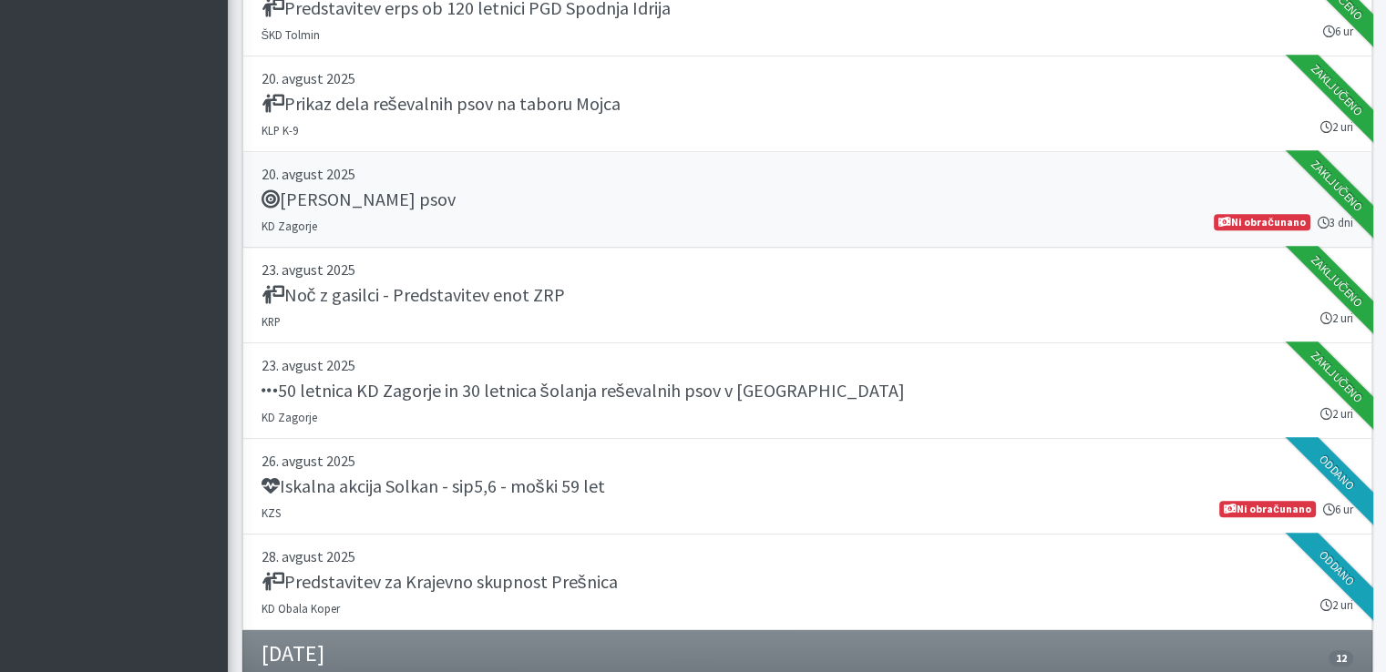
click at [301, 189] on h5 "Tabor reševalnih psov" at bounding box center [358, 200] width 194 height 22
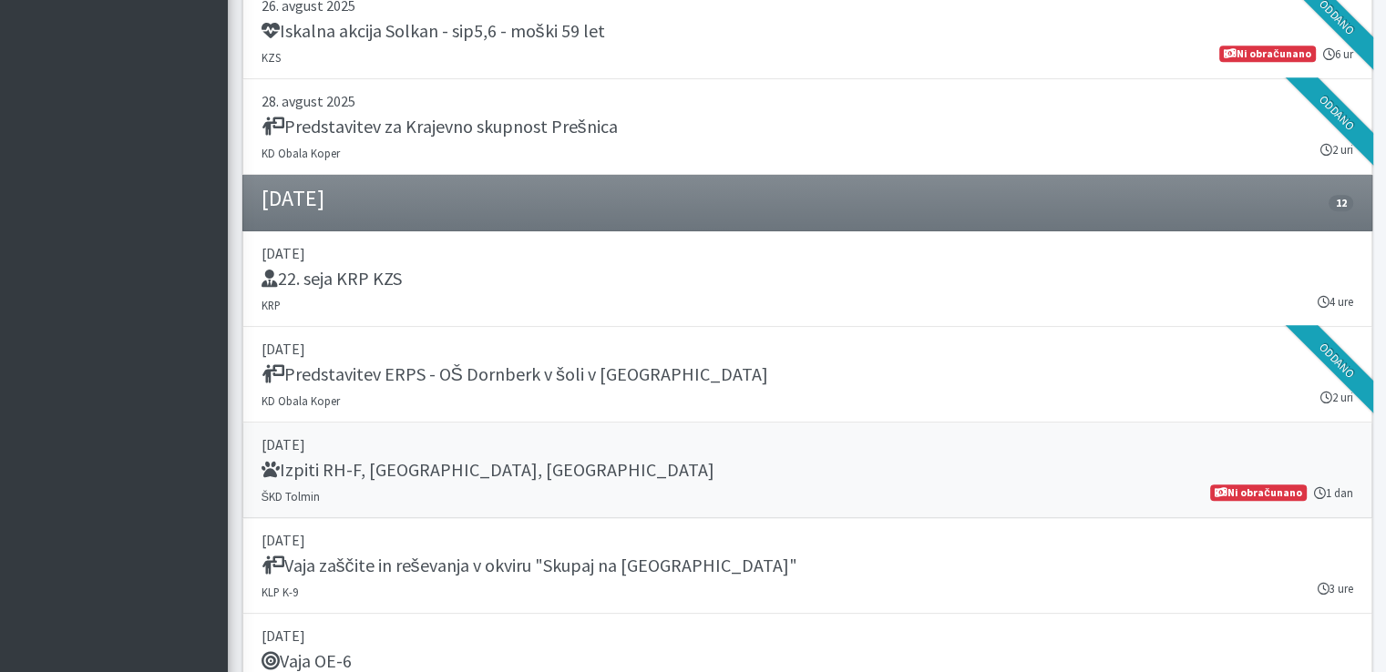
scroll to position [1458, 0]
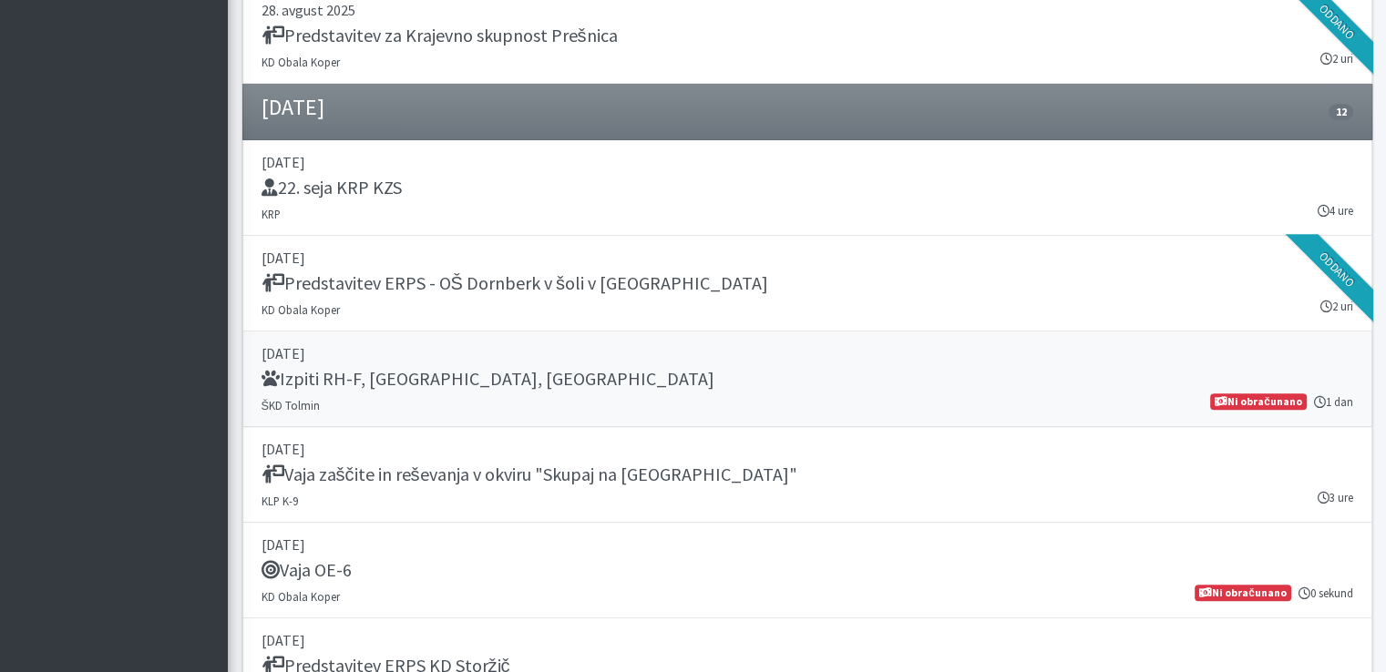
click at [384, 373] on h5 "Izpiti RH-F, FL, MT" at bounding box center [487, 379] width 453 height 22
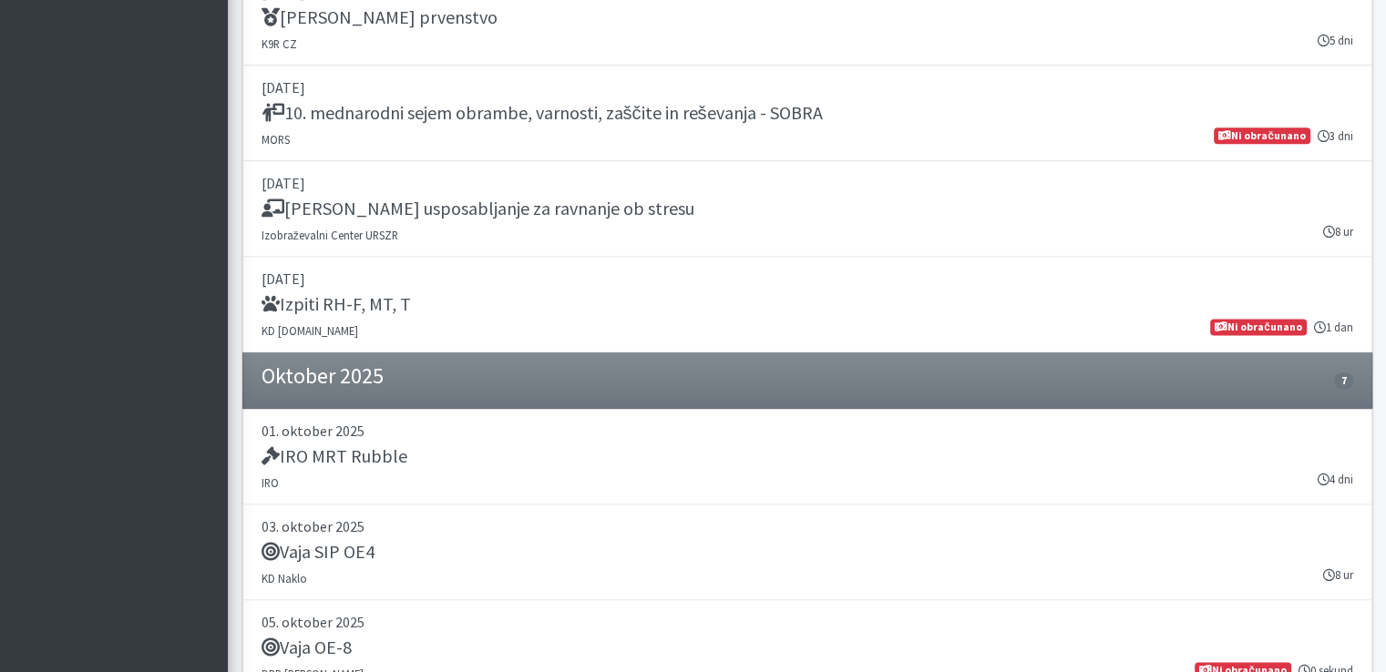
scroll to position [2312, 0]
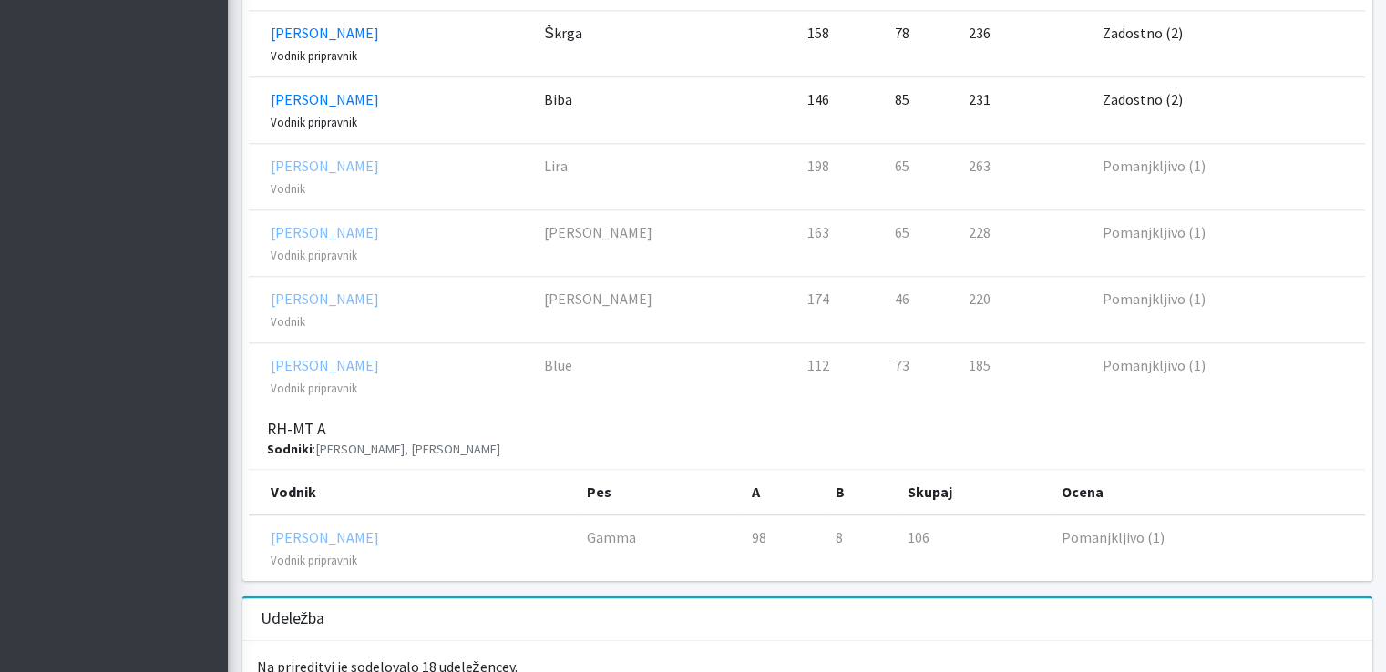
scroll to position [1947, 0]
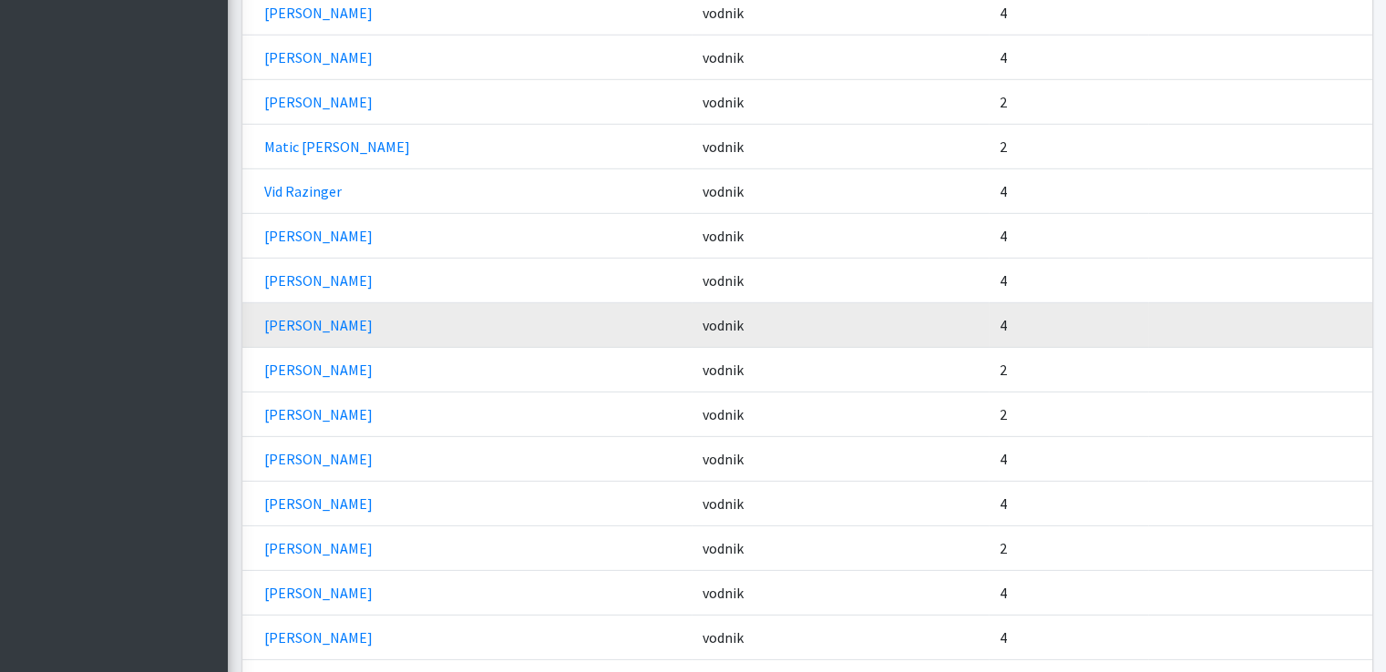
scroll to position [5496, 0]
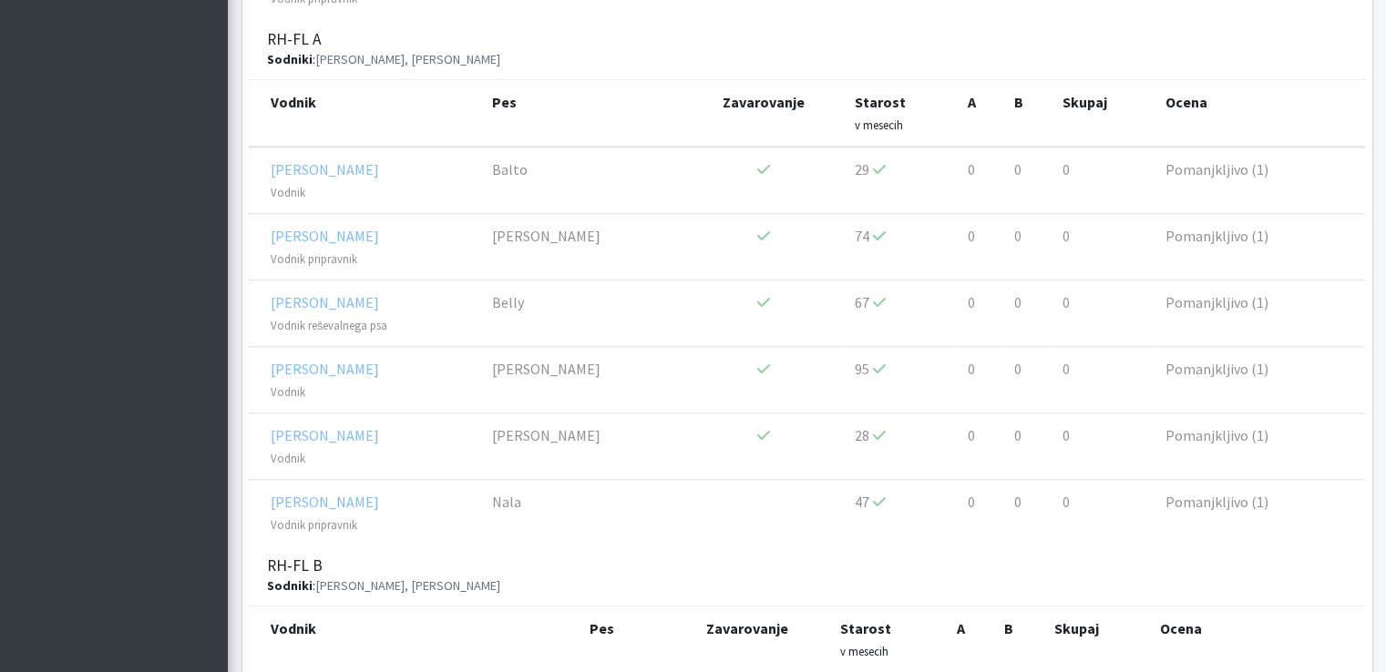
scroll to position [1549, 0]
